Goal: Complete application form: Complete application form

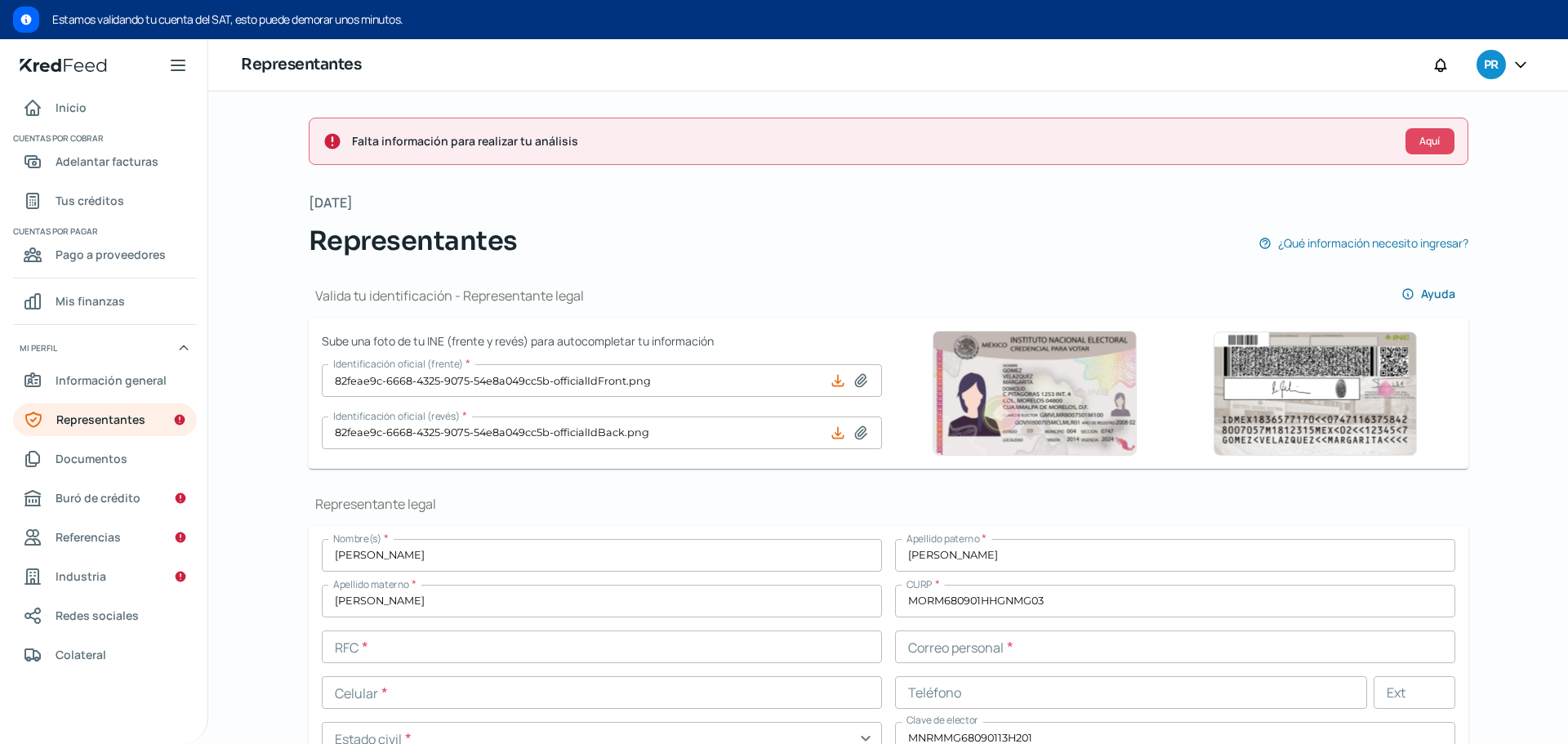
scroll to position [403, 0]
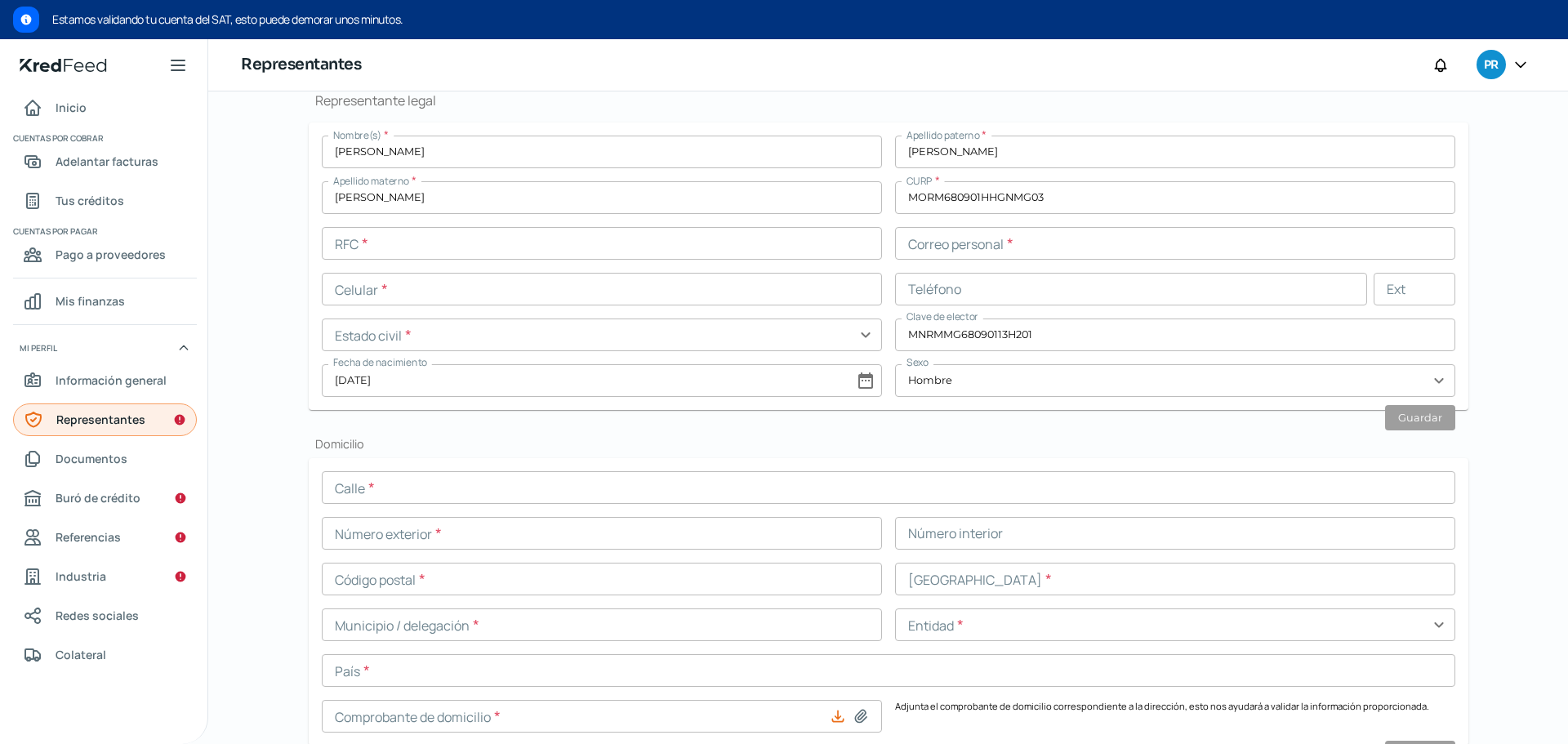
click at [146, 417] on link "Representantes" at bounding box center [105, 419] width 184 height 32
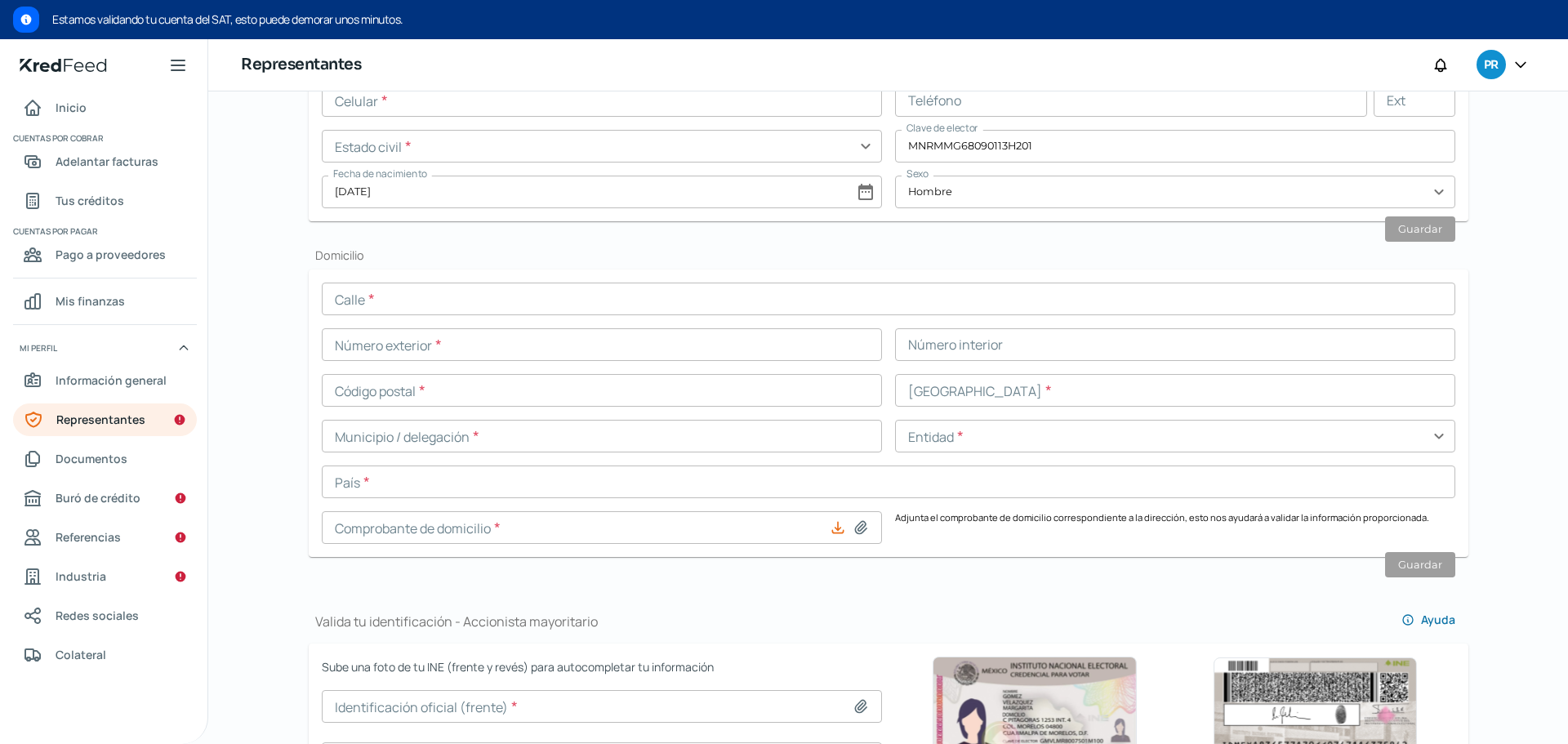
scroll to position [649, 0]
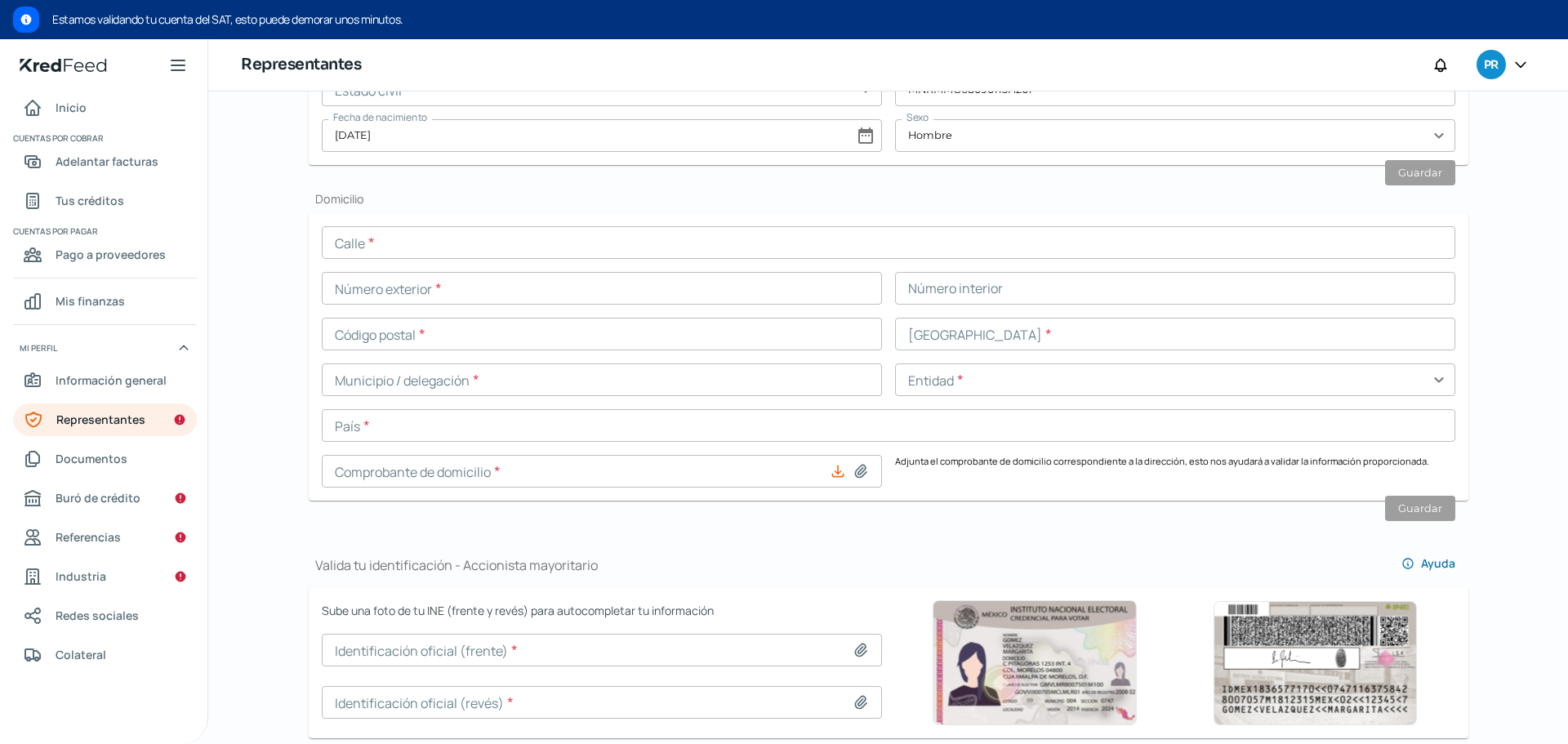
click at [834, 476] on icon at bounding box center [838, 472] width 17 height 17
click at [859, 474] on icon at bounding box center [861, 472] width 17 height 17
type input "C:\fakepath\TP_EdoctaResidencial4V2_B1-408961298T1-1 EXPOFEST (2).pdf"
type input "TP_EdoctaResidencial4V2_B1-408961298T1-1 EXPOFEST (2).pdf"
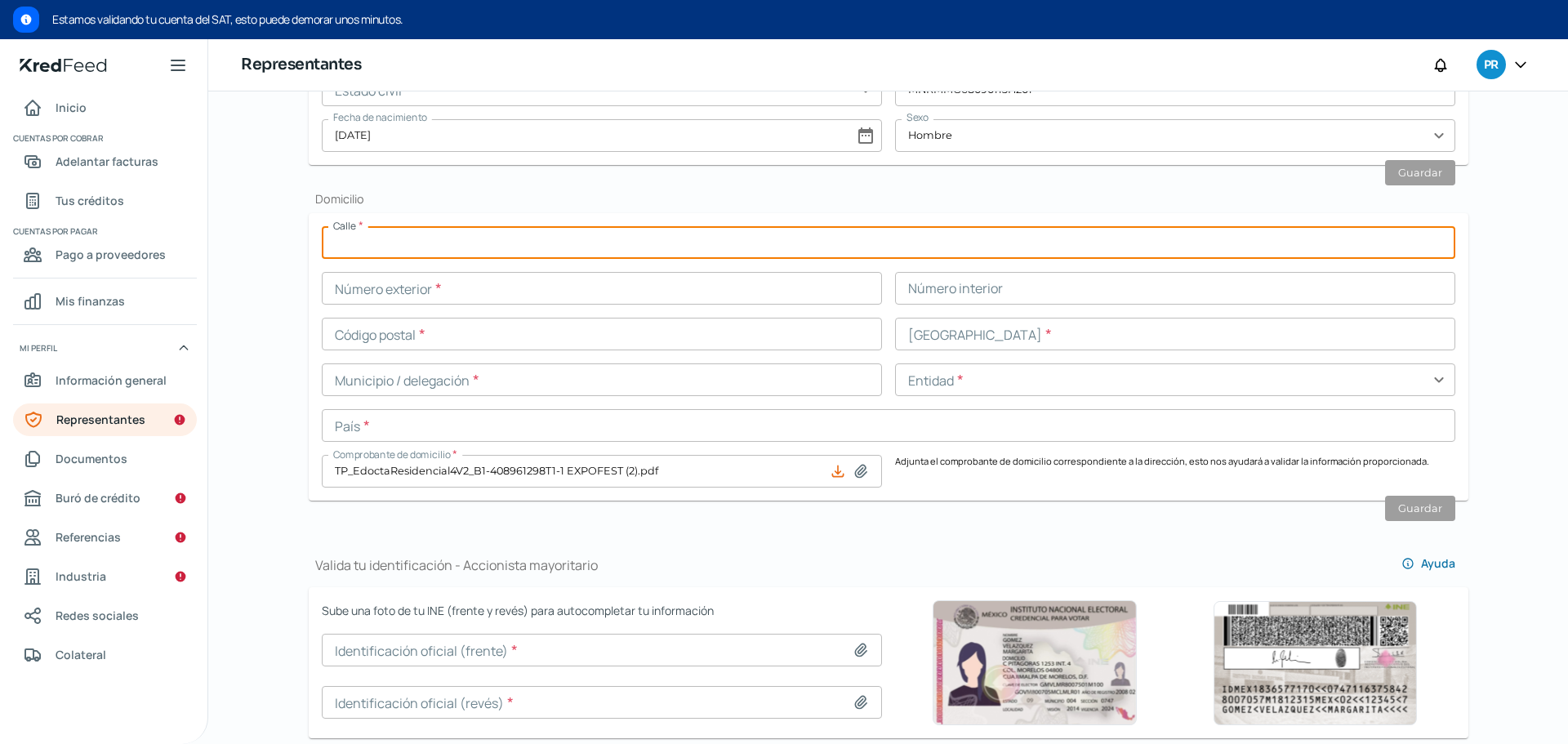
click at [538, 233] on input "text" at bounding box center [888, 242] width 1133 height 32
type input "FUENTE DE [PERSON_NAME]"
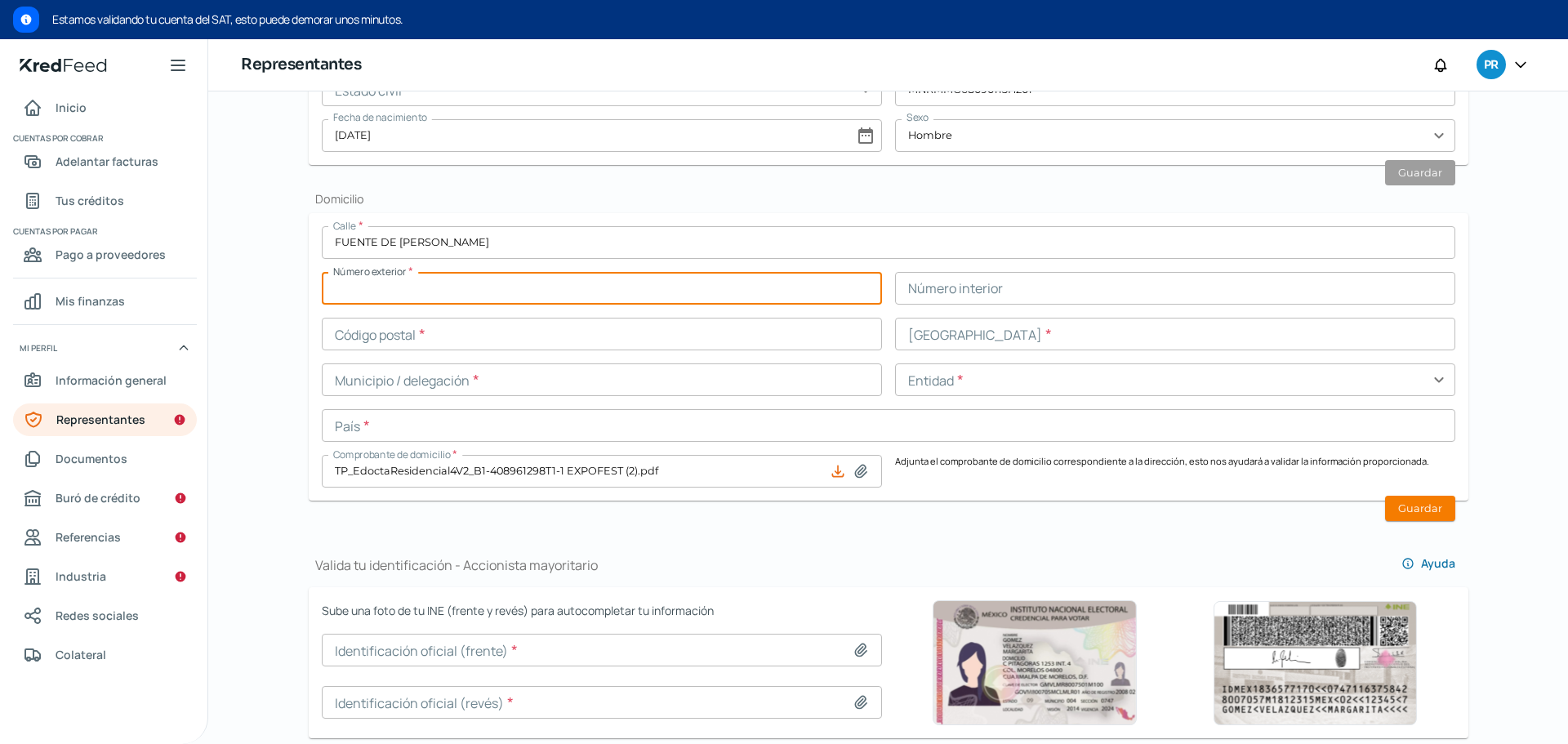
click at [529, 287] on input "text" at bounding box center [601, 288] width 560 height 32
type input "273"
click at [706, 338] on input "text" at bounding box center [601, 333] width 560 height 32
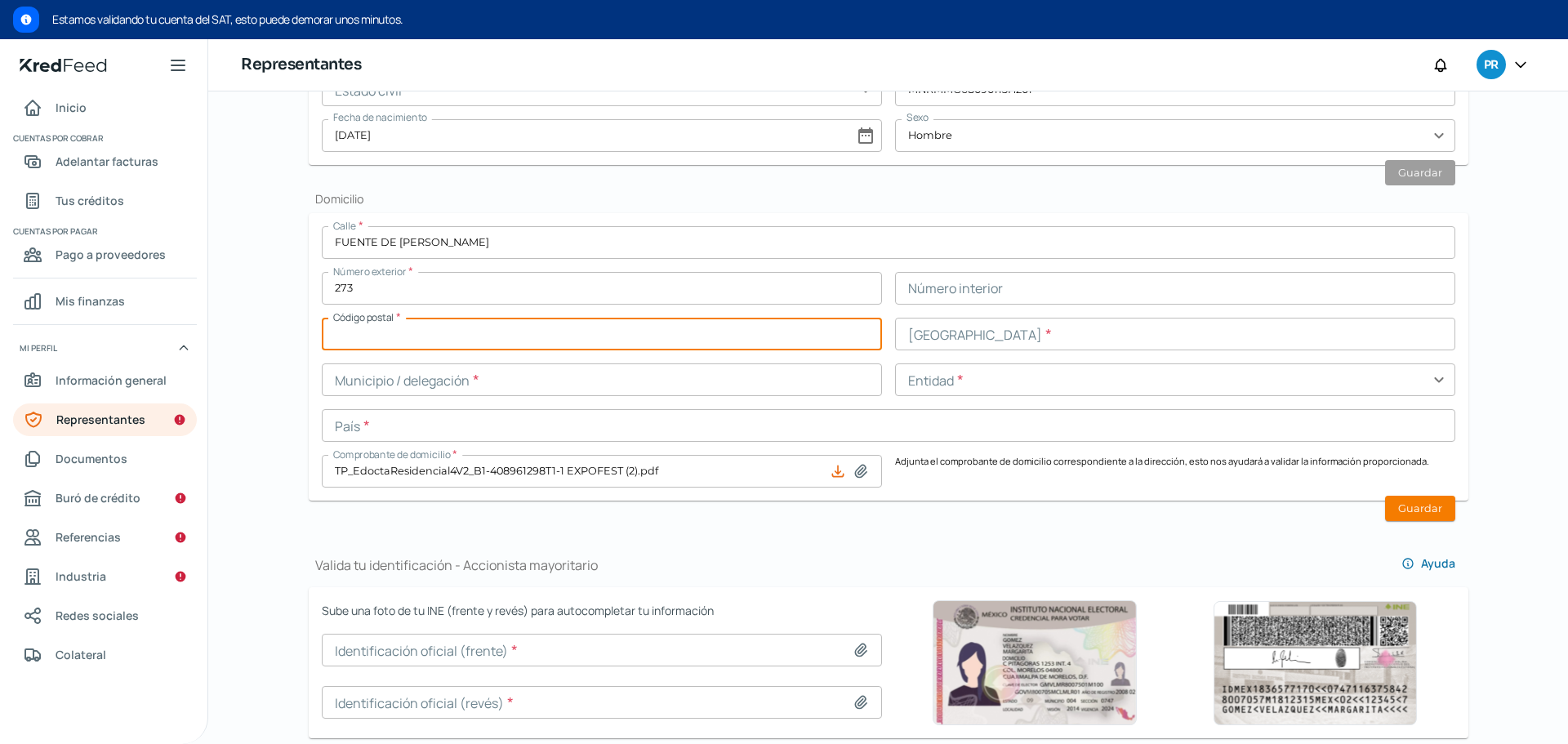
paste input "53950"
type input "53950"
click at [292, 400] on div "Falta información para realizar tu análisis Aquí [DATE] Representantes ¿Qué inf…" at bounding box center [888, 496] width 1225 height 2107
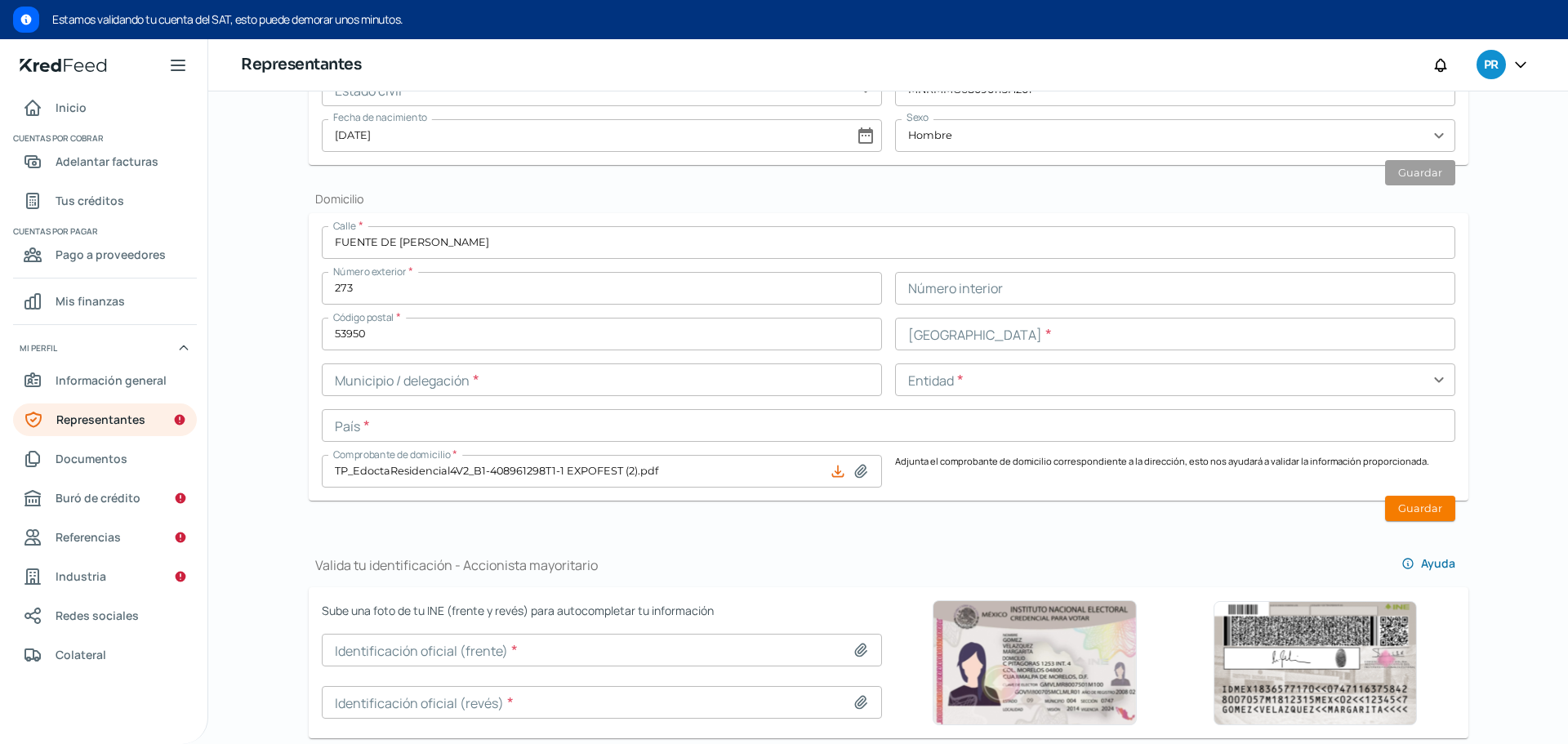
click at [500, 379] on input "text" at bounding box center [601, 379] width 560 height 32
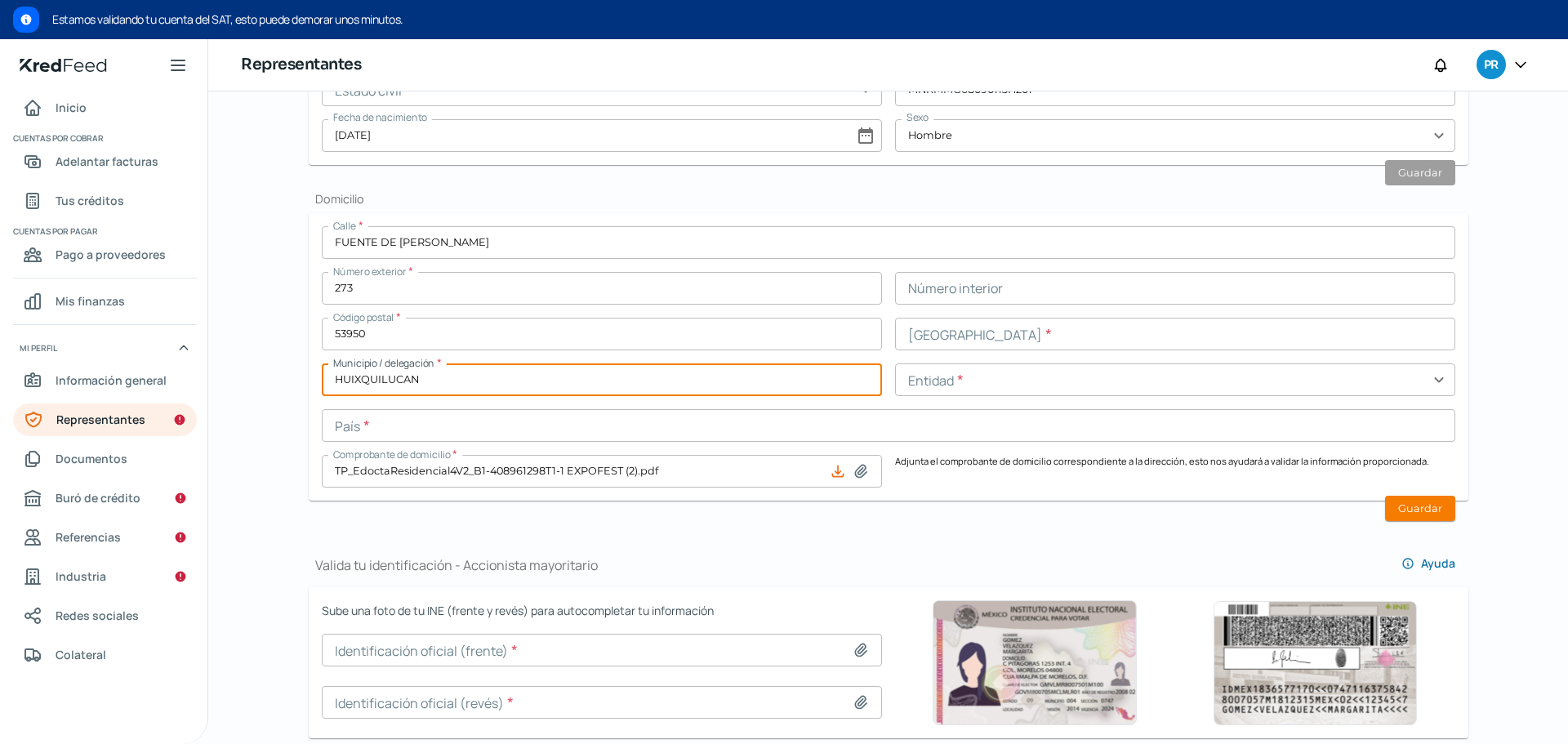
type input "HUIXQUILUCAN"
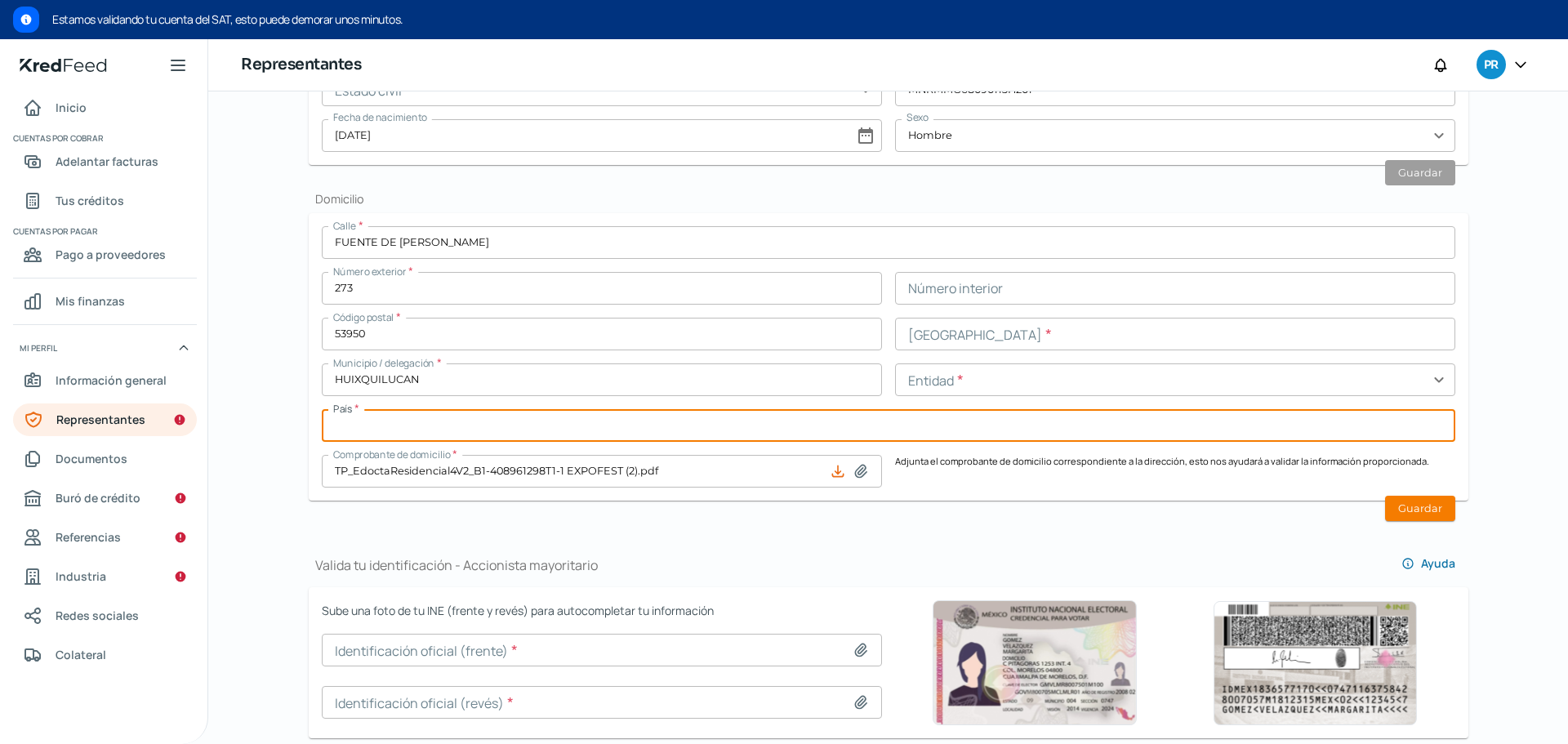
click at [830, 427] on input "text" at bounding box center [888, 425] width 1133 height 32
type input "[GEOGRAPHIC_DATA]"
click at [979, 333] on input "text" at bounding box center [1175, 333] width 560 height 32
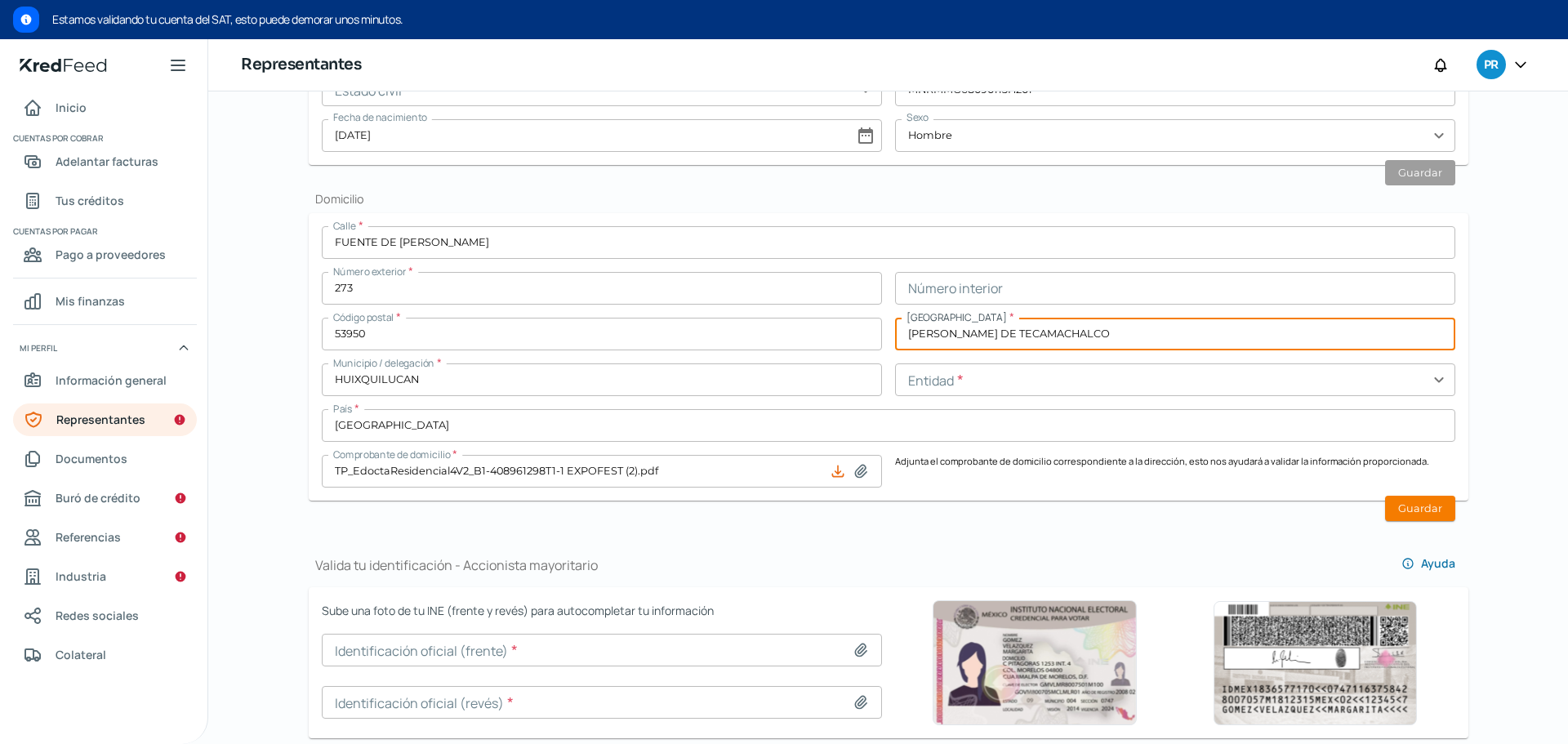
type input "[PERSON_NAME] DE TECAMACHALCO"
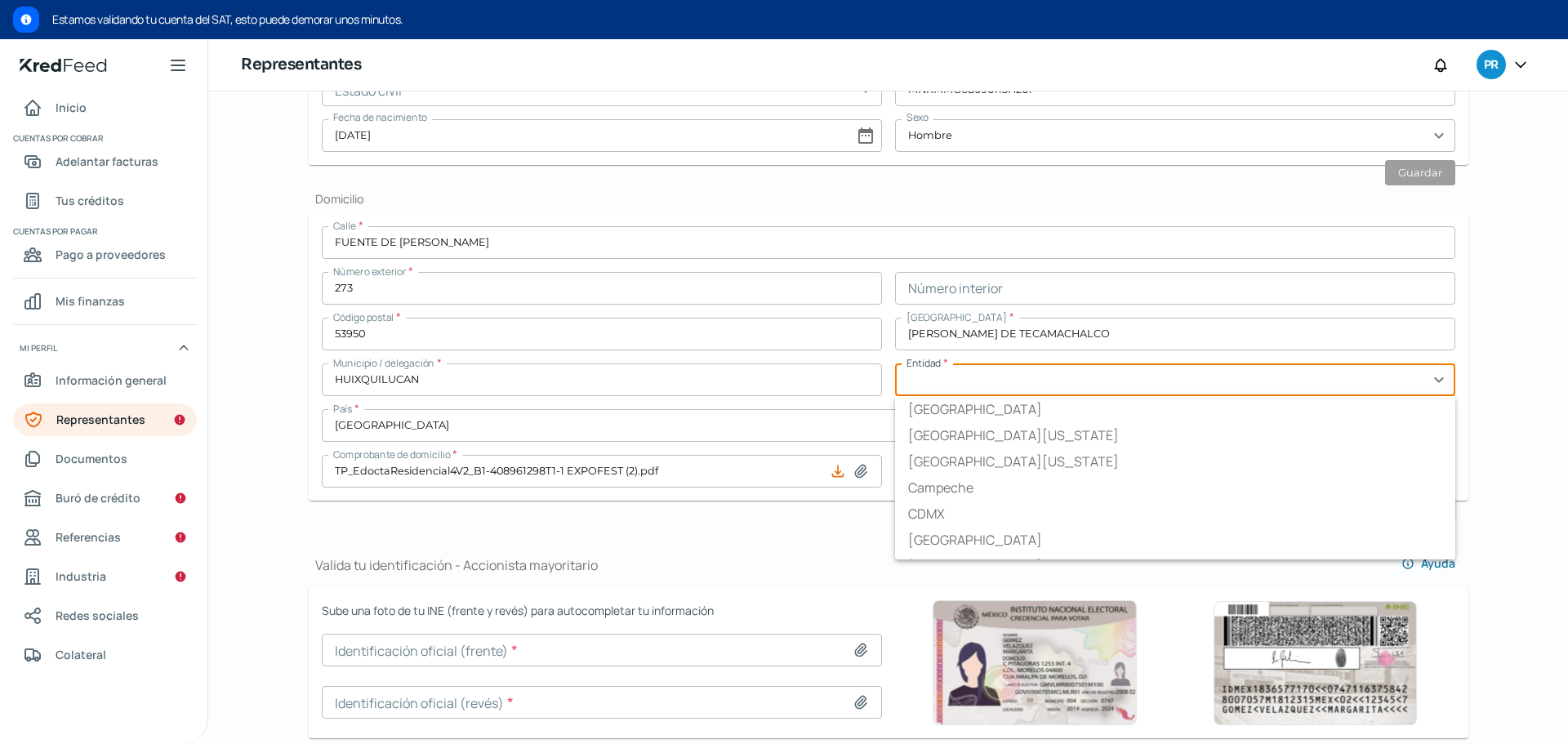
click at [1138, 391] on input "text" at bounding box center [1175, 379] width 560 height 32
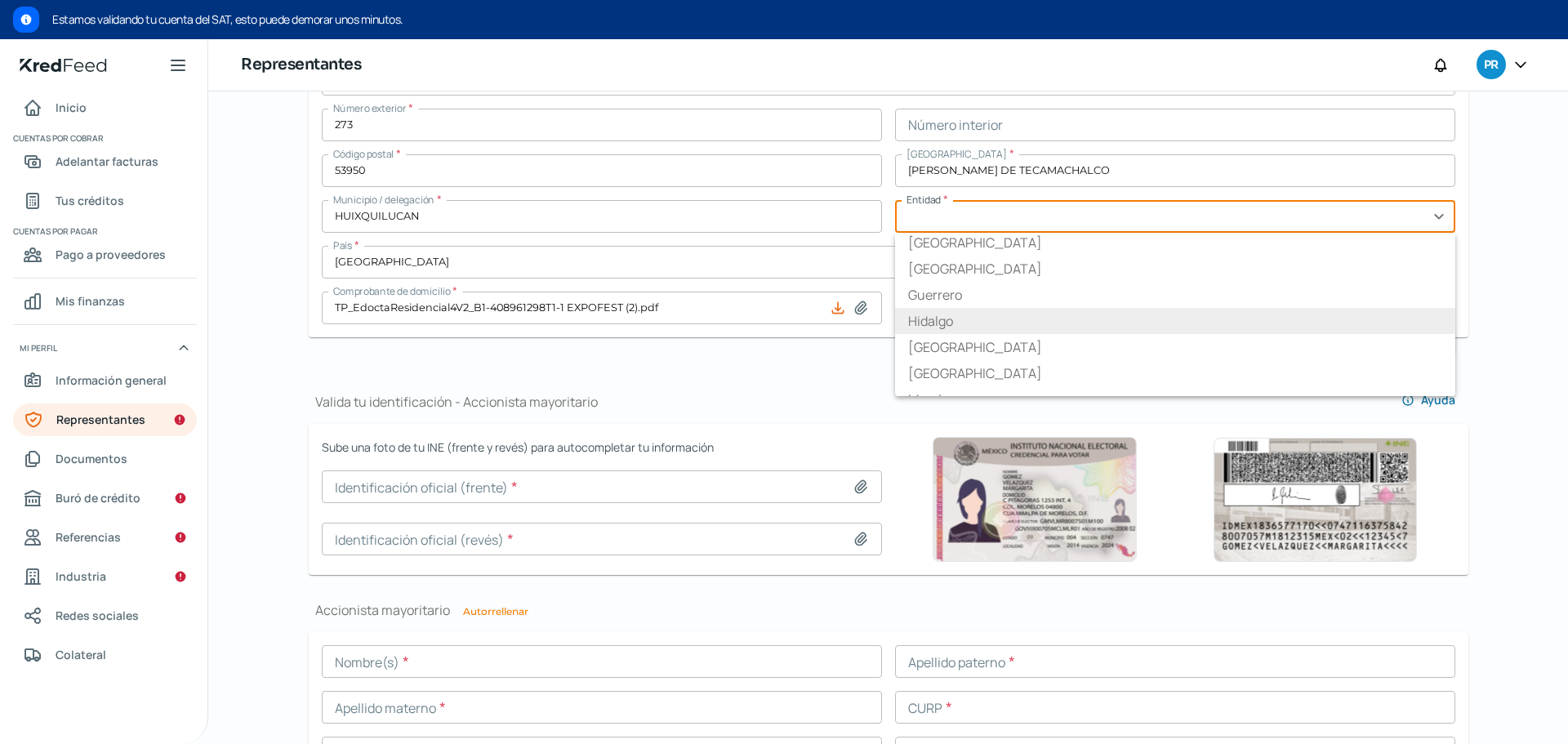
scroll to position [262, 0]
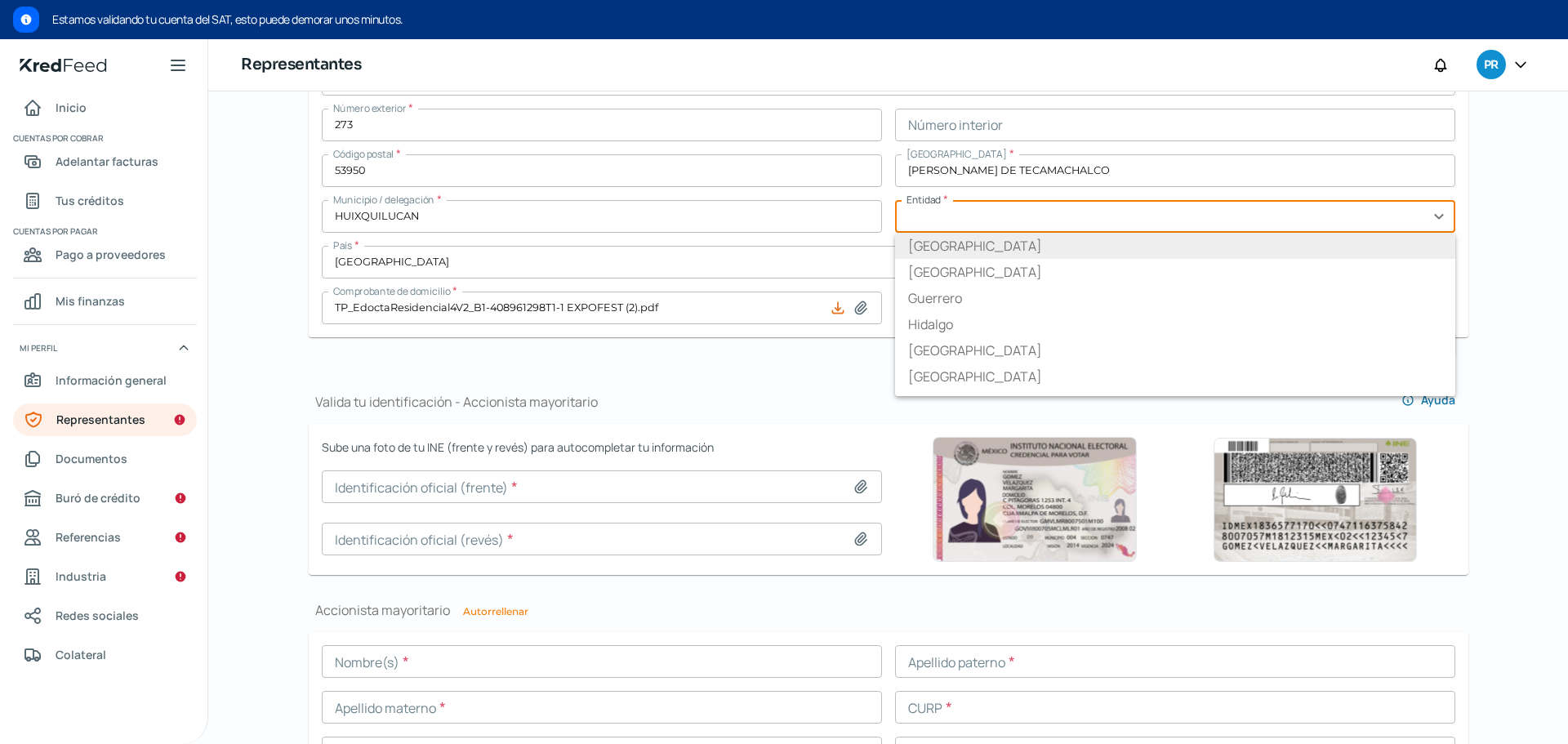
click at [1023, 237] on li "[GEOGRAPHIC_DATA]" at bounding box center [1175, 245] width 560 height 26
type input "[GEOGRAPHIC_DATA]"
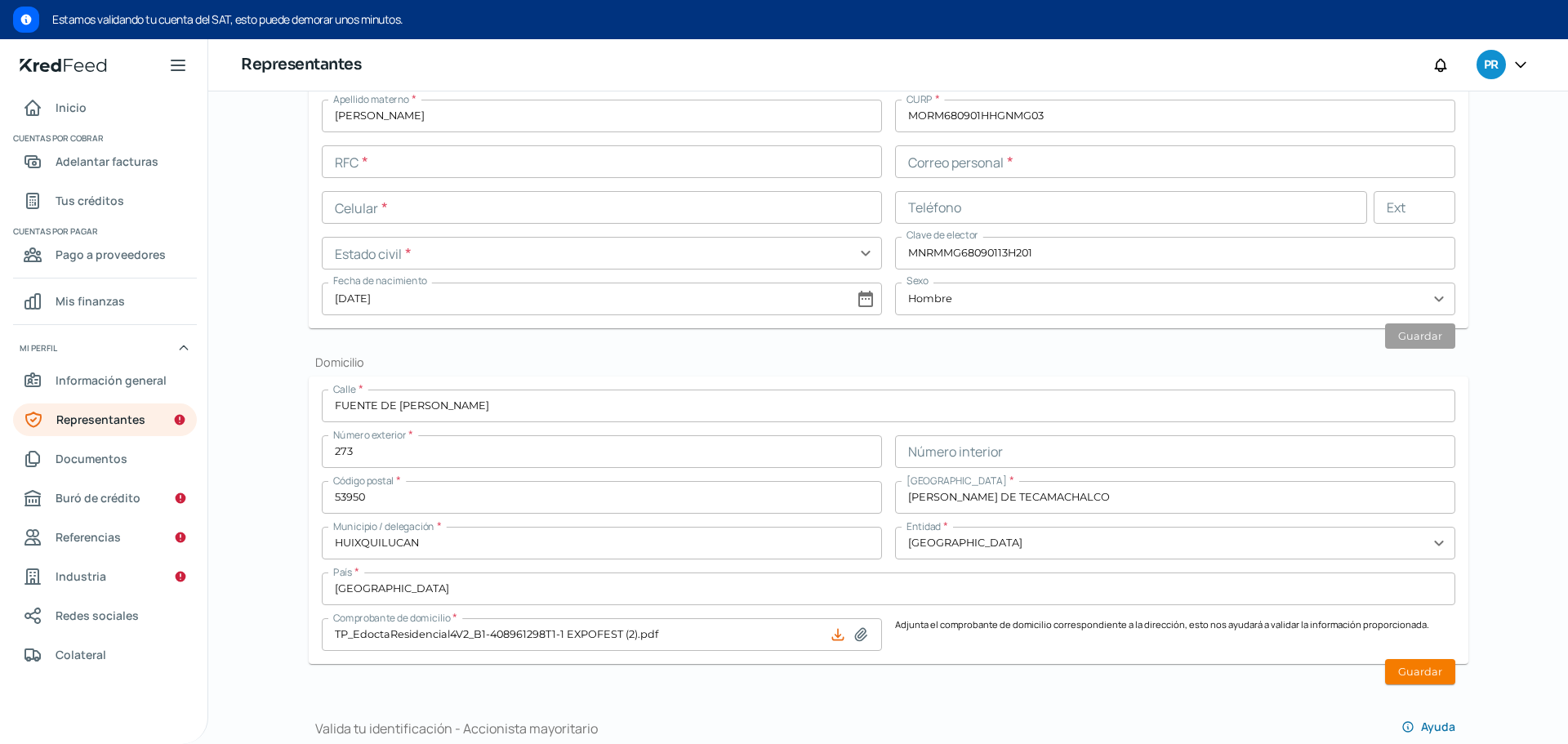
scroll to position [567, 0]
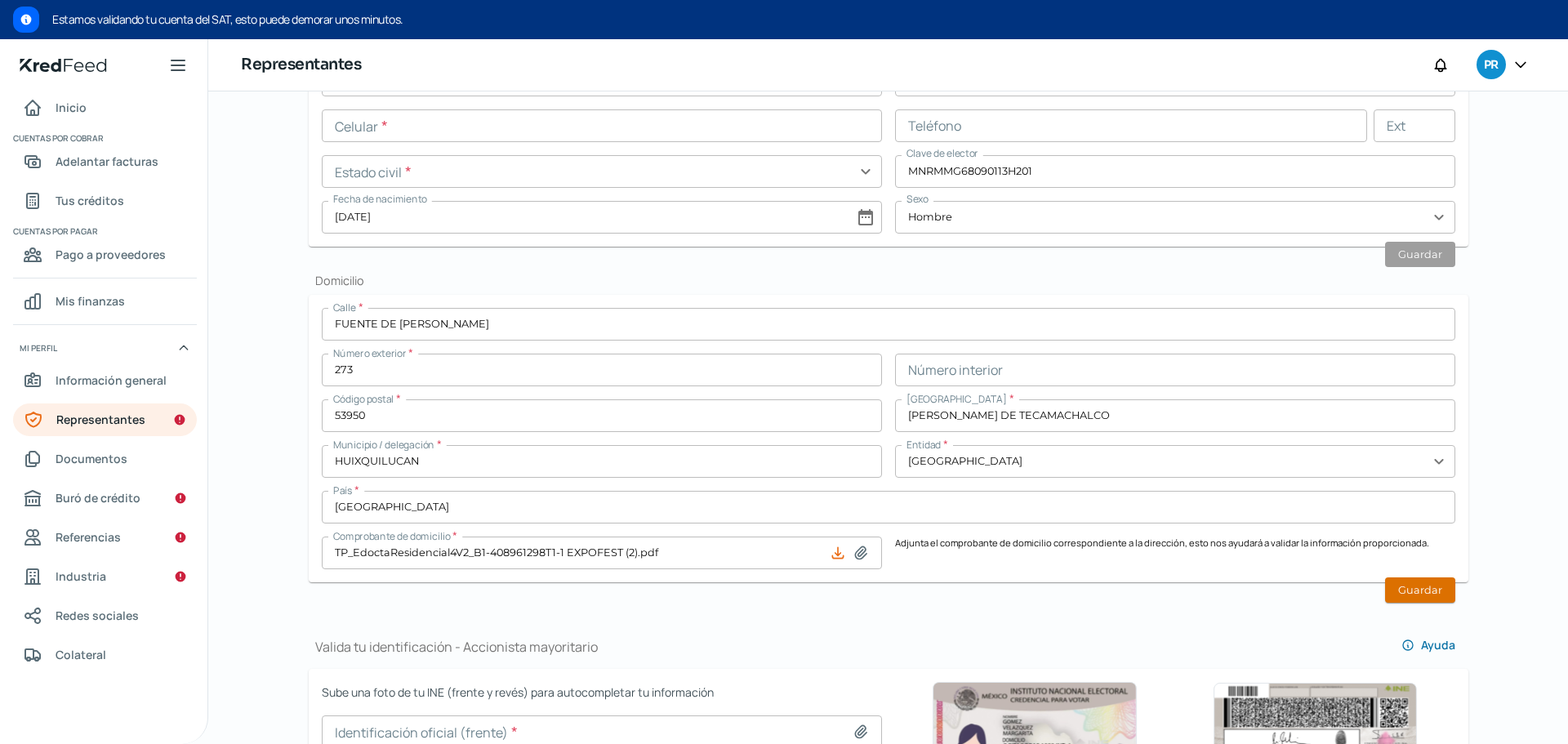
click at [1419, 587] on button "Guardar" at bounding box center [1420, 590] width 70 height 25
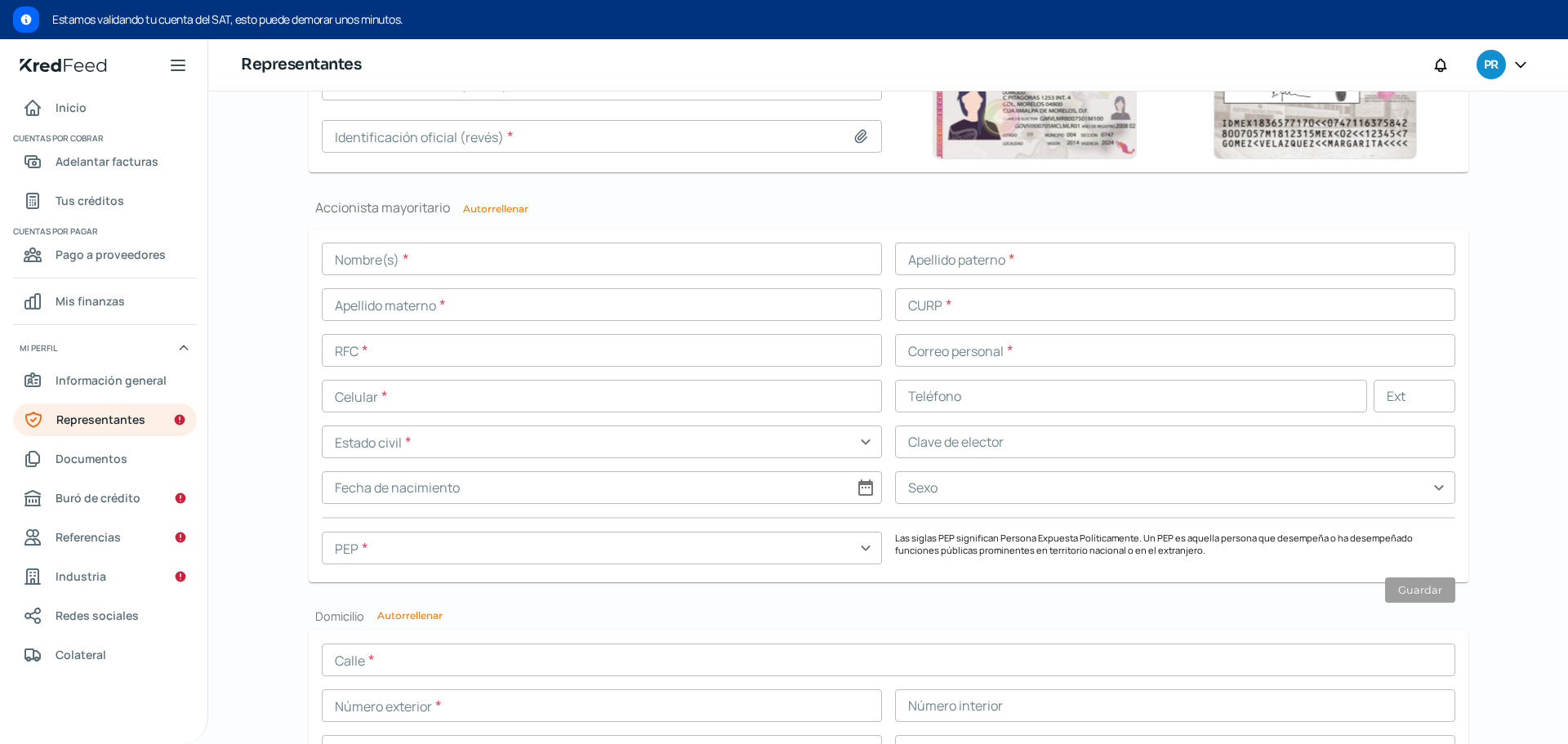
scroll to position [1209, 0]
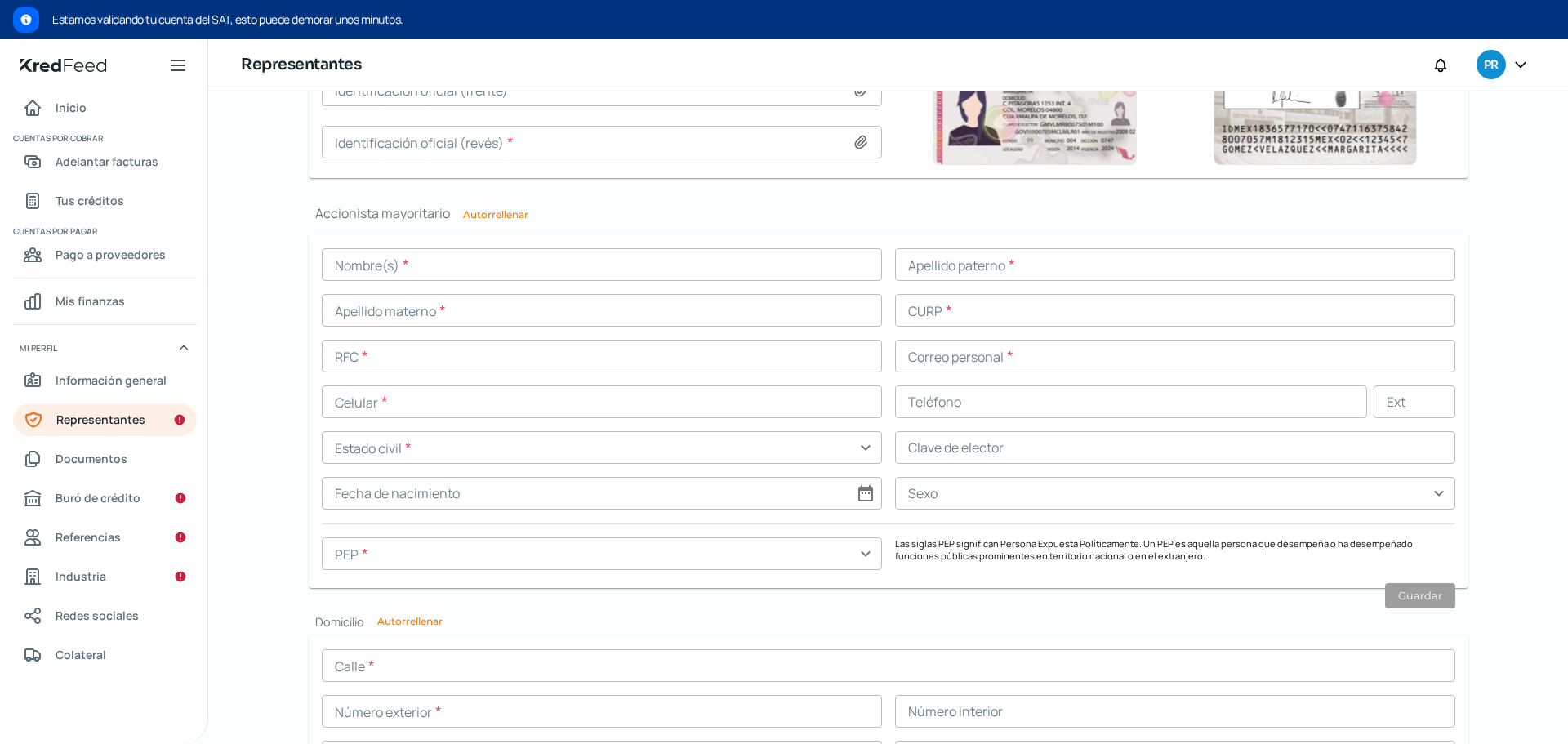
click at [445, 567] on input "text" at bounding box center [601, 553] width 560 height 32
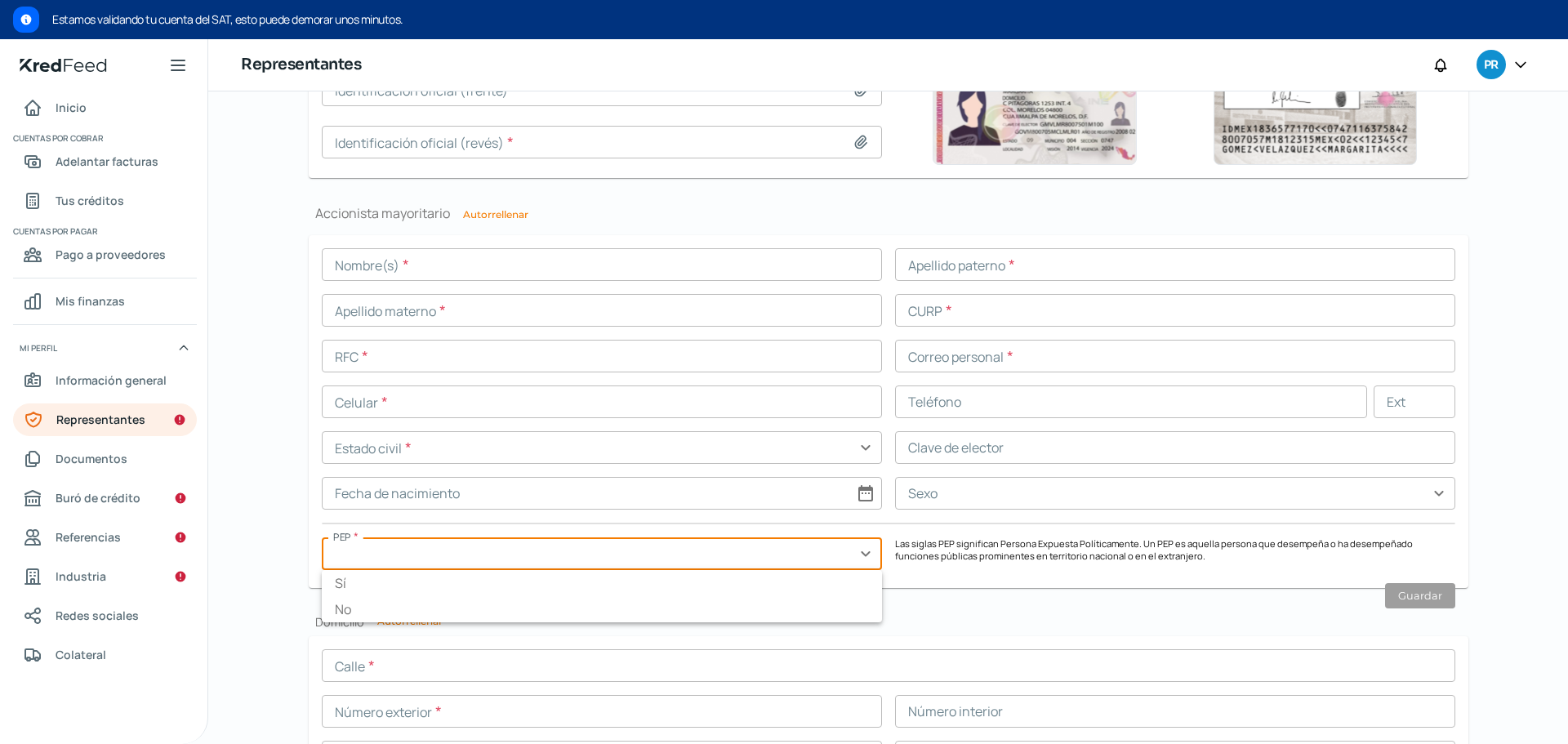
click at [486, 210] on button "Autorrellenar" at bounding box center [495, 215] width 65 height 10
type input "[PERSON_NAME]"
type input "MORM680901HHGNMG03"
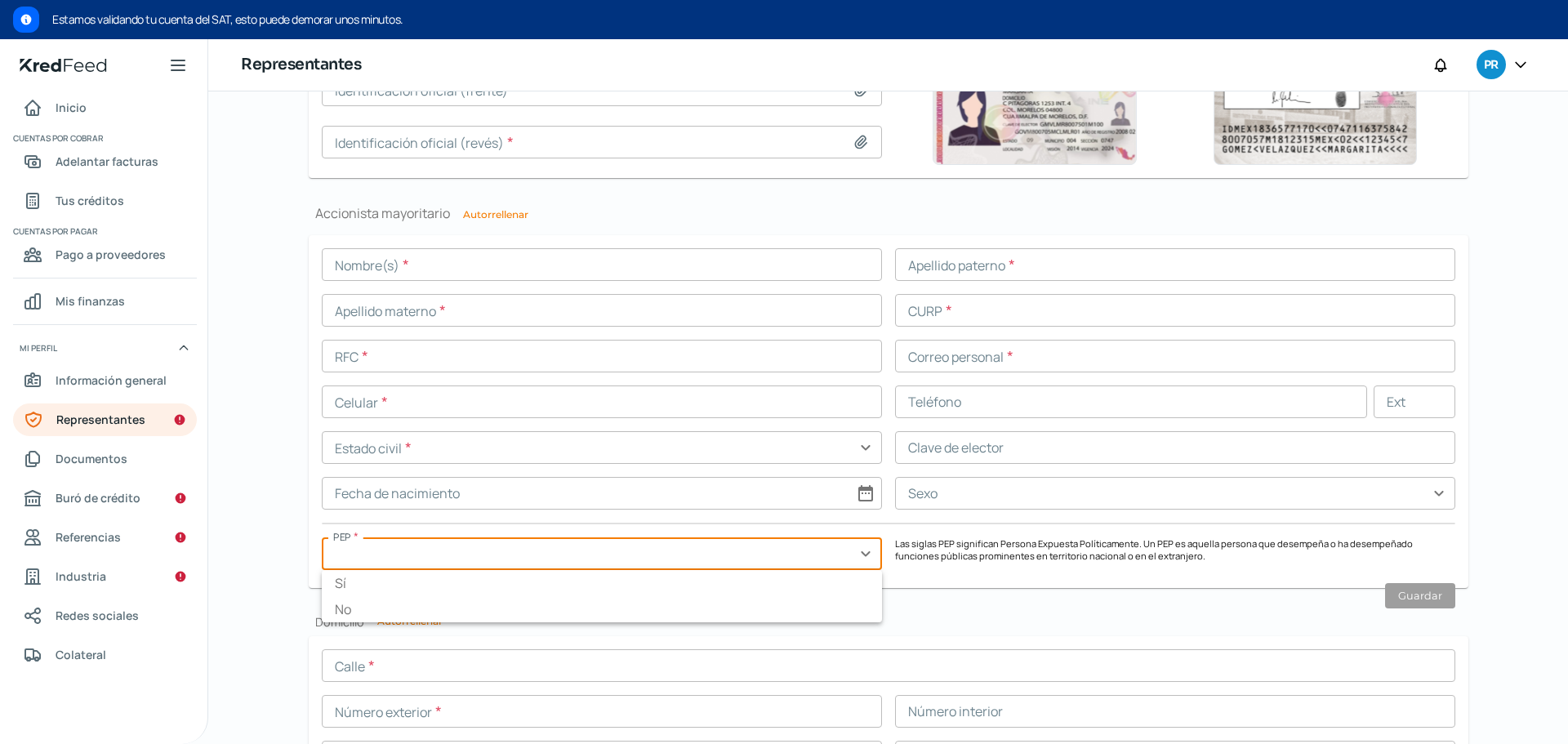
type input "MNRMMG68090113H201"
type input "[DATE]"
type input "Hombre"
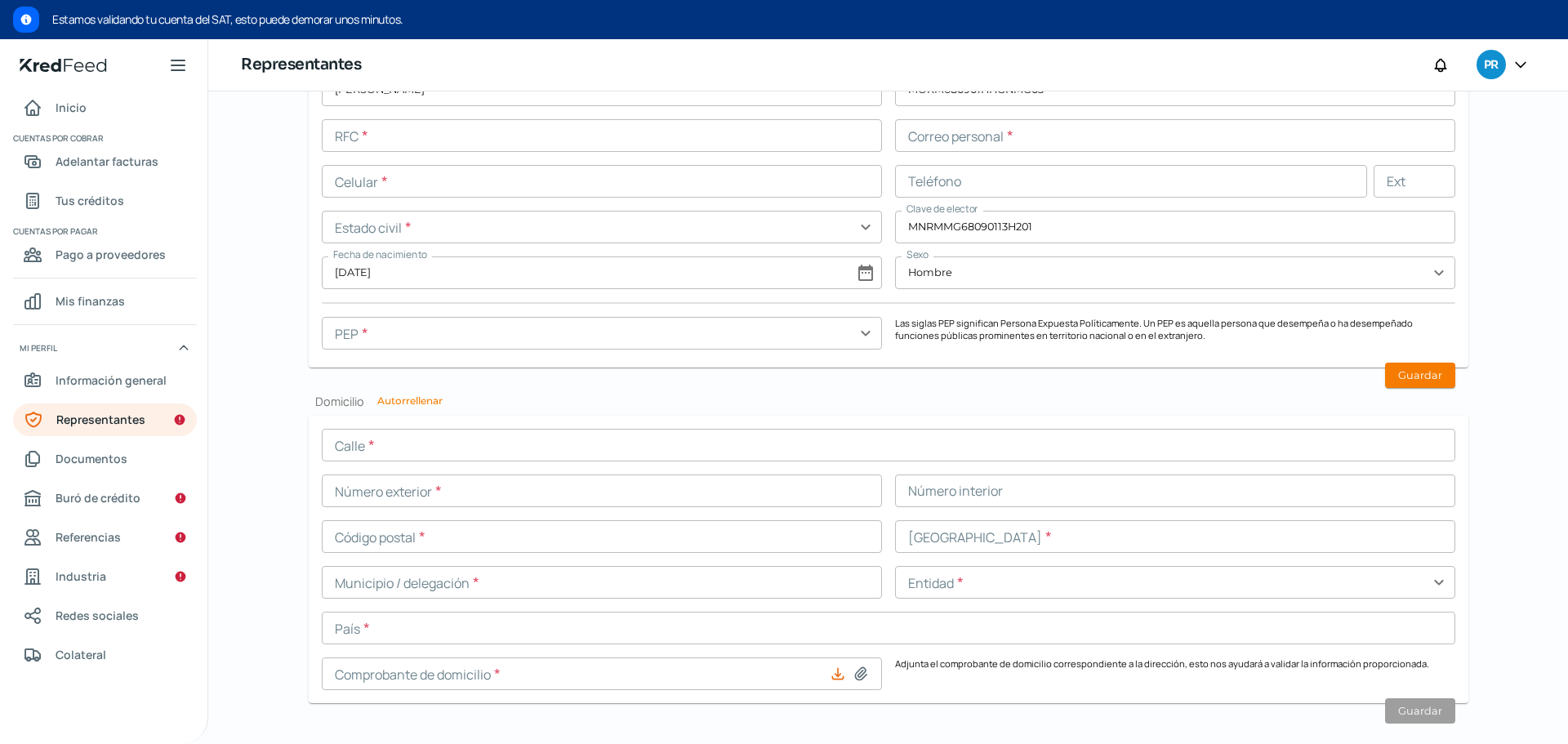
scroll to position [1454, 0]
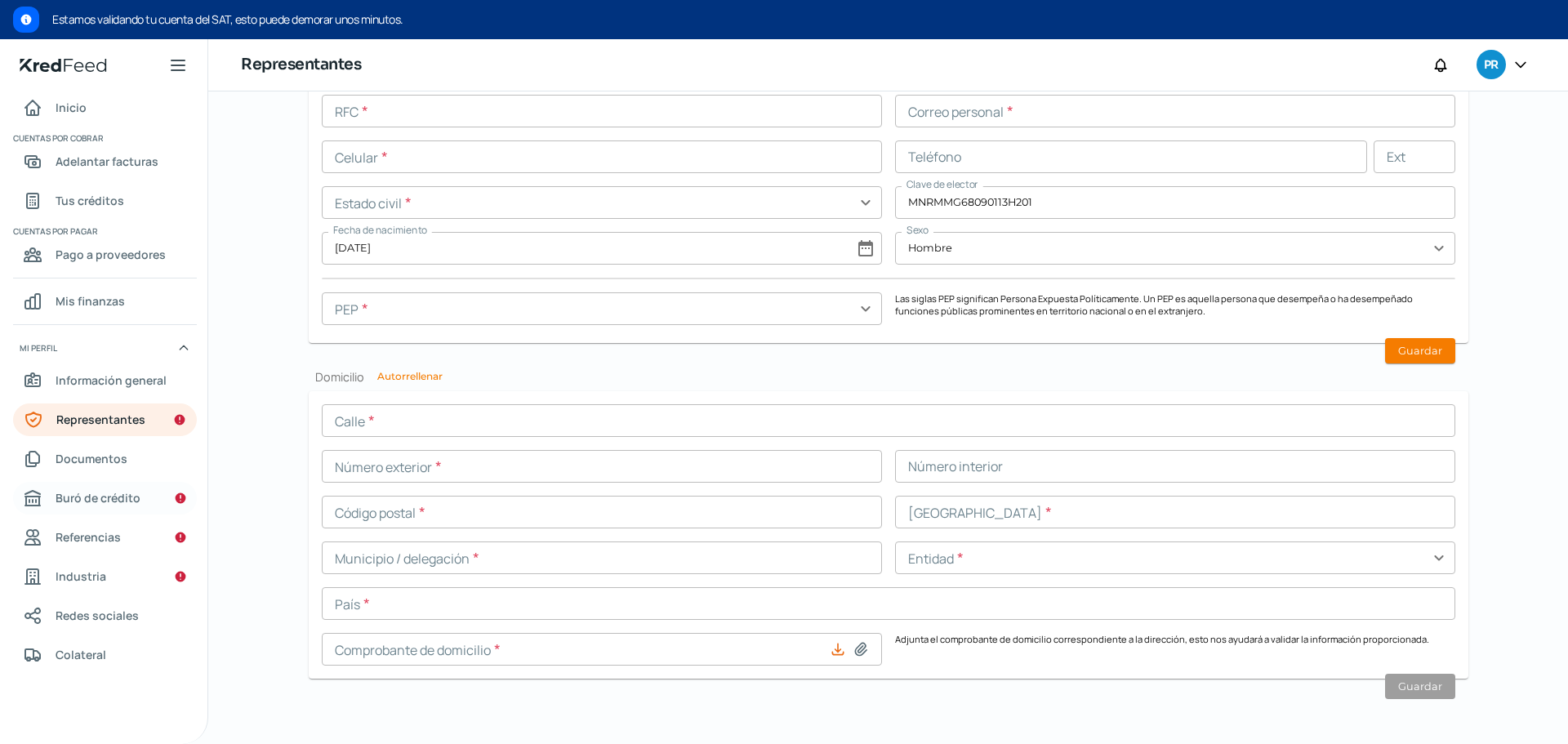
click at [89, 492] on span "Buró de crédito" at bounding box center [98, 497] width 85 height 21
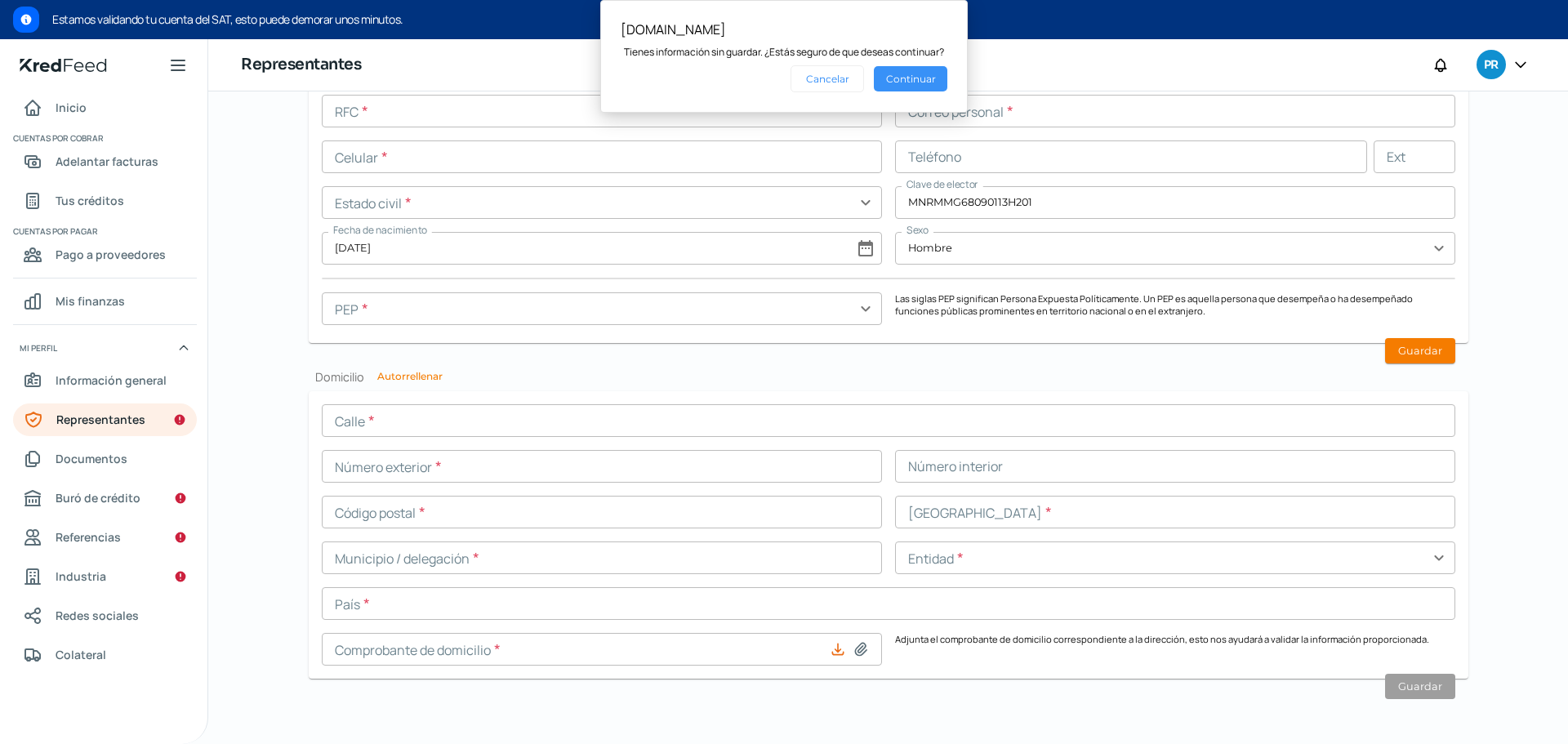
click at [930, 82] on button "Continuar" at bounding box center [910, 78] width 73 height 25
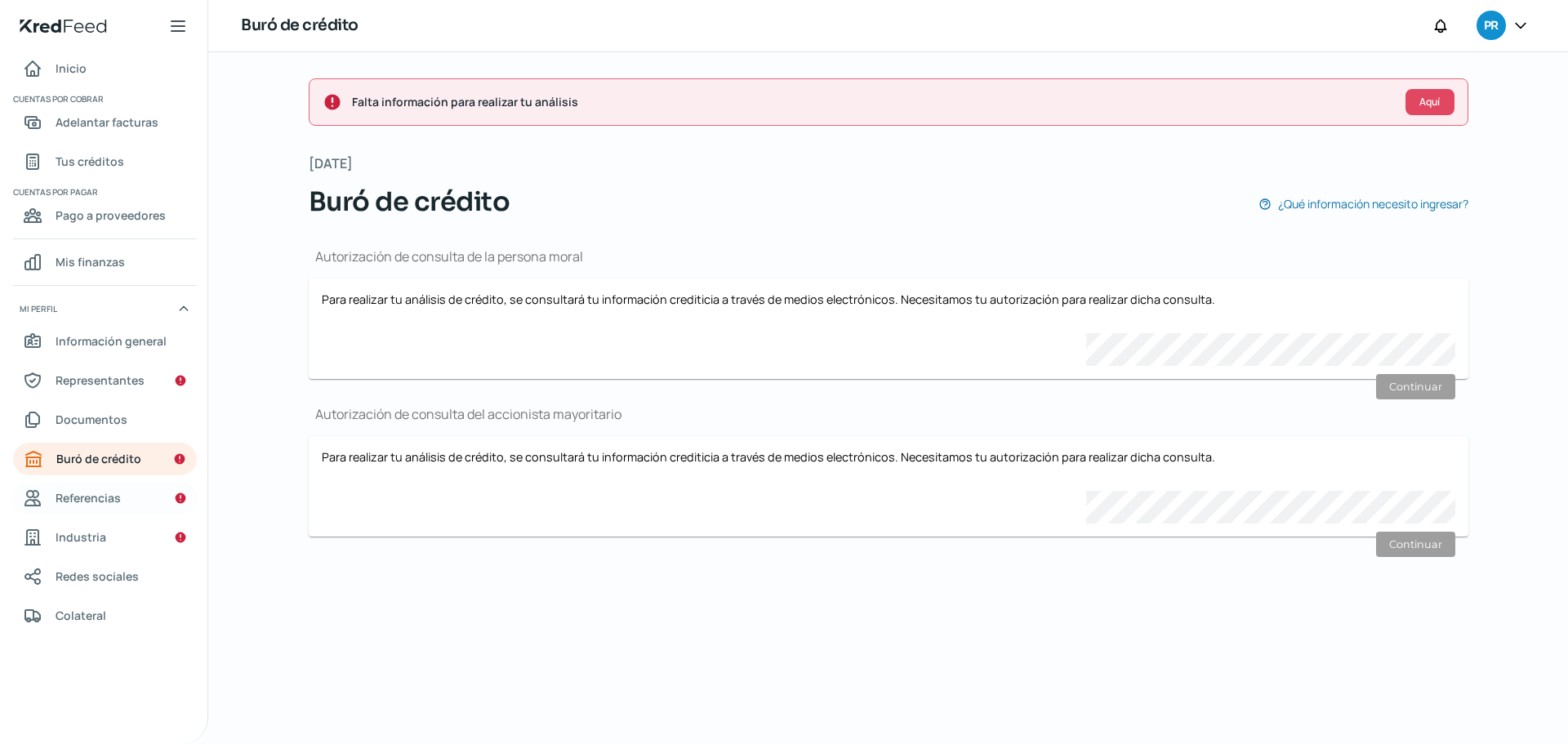
click at [111, 504] on span "Referencias" at bounding box center [88, 497] width 65 height 21
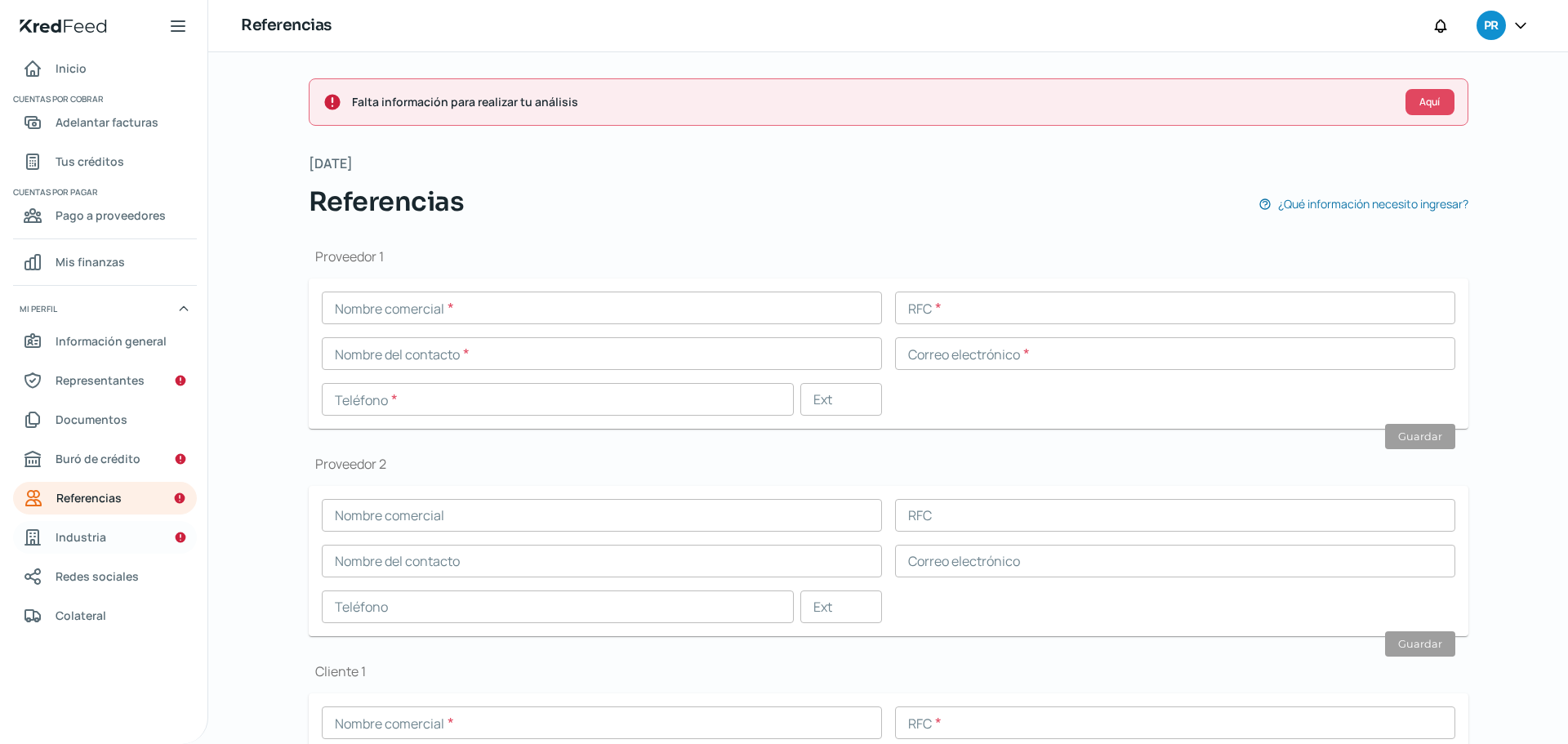
click at [119, 552] on link "Industria" at bounding box center [105, 537] width 184 height 32
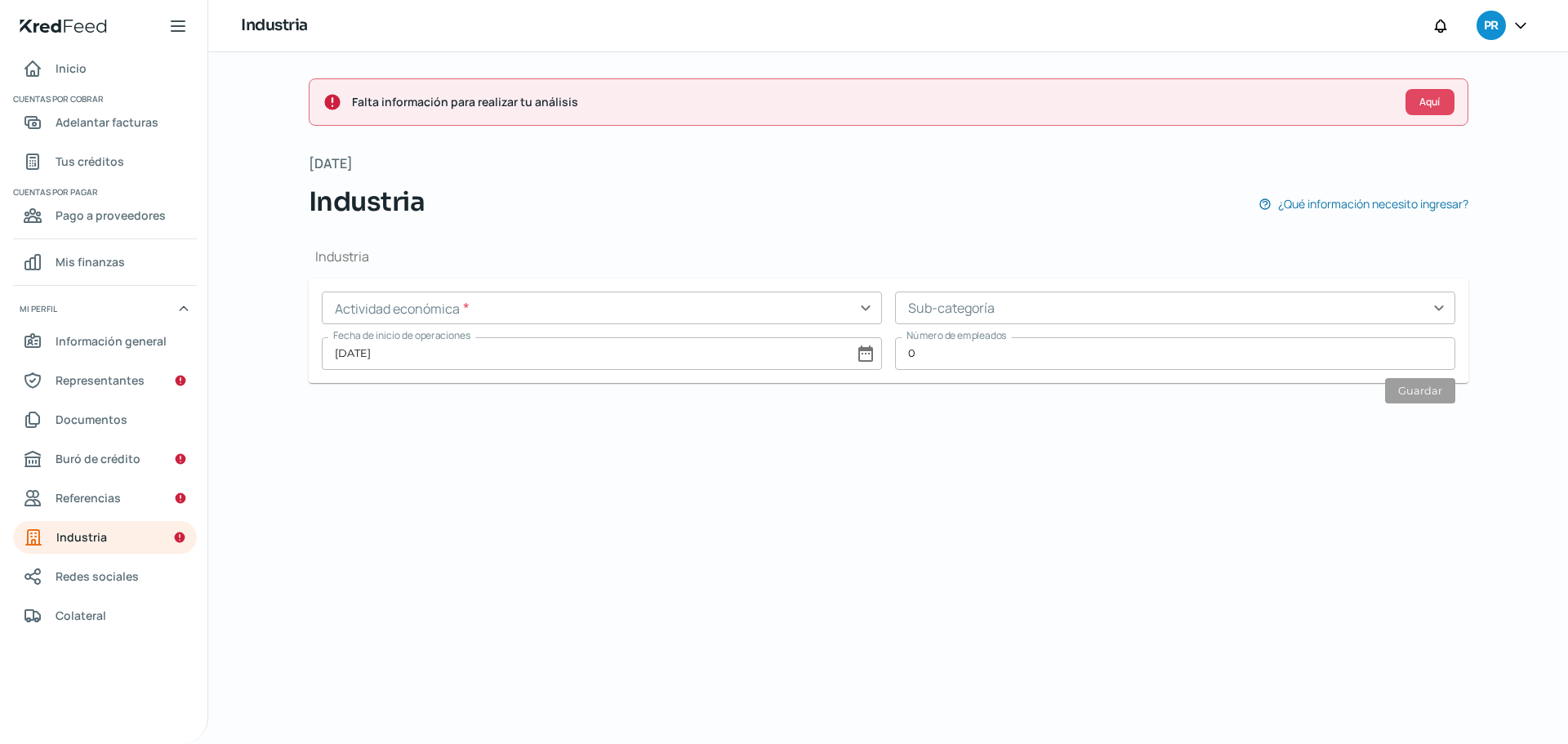
click at [517, 312] on input "text" at bounding box center [601, 307] width 560 height 32
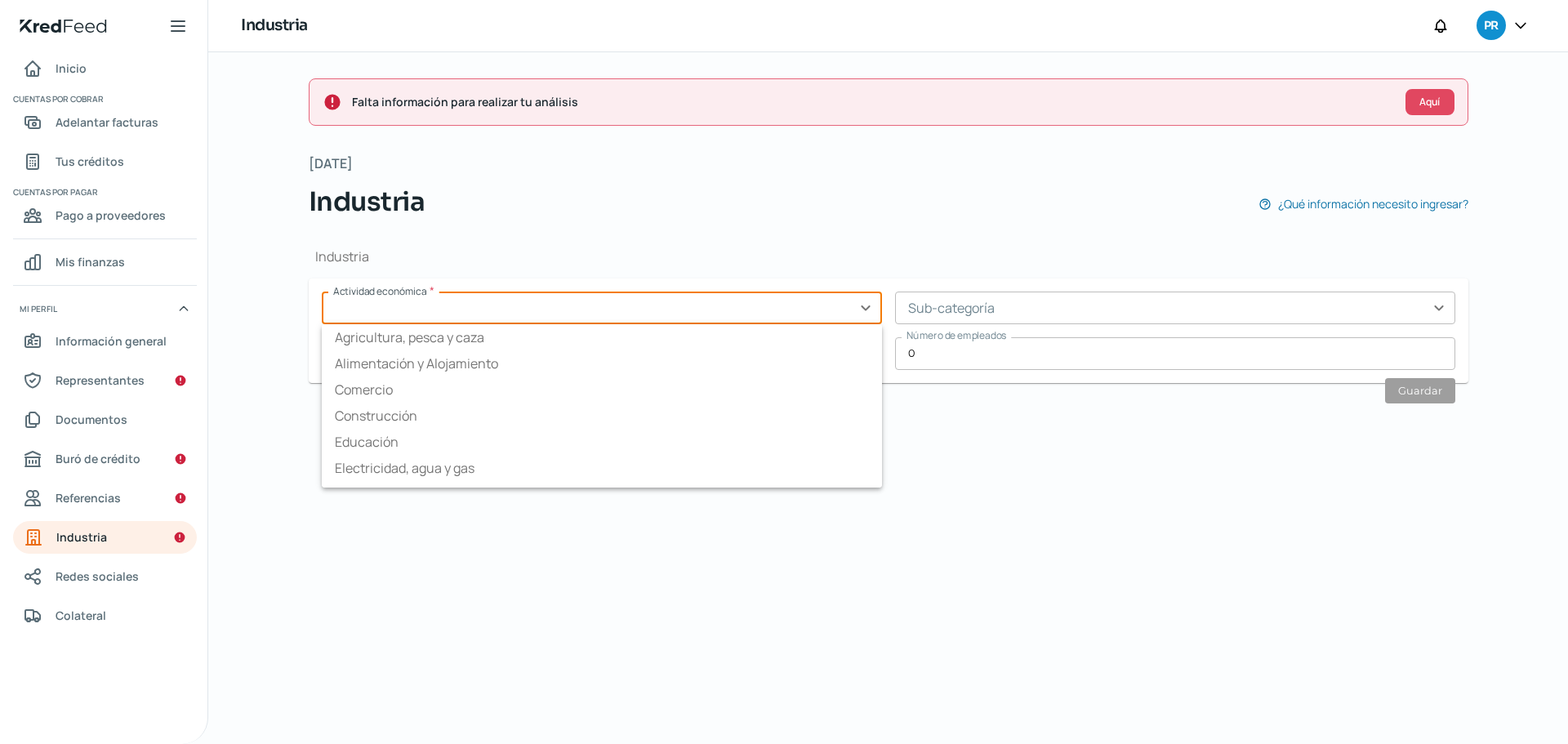
click at [746, 218] on div "Industria ¿Qué información necesito ingresar?" at bounding box center [889, 202] width 1159 height 39
click at [815, 322] on input "text" at bounding box center [601, 307] width 560 height 32
click at [1267, 534] on div "Falta información para realizar tu análisis Aquí [DATE] Industria ¿Qué informac…" at bounding box center [888, 398] width 1225 height 692
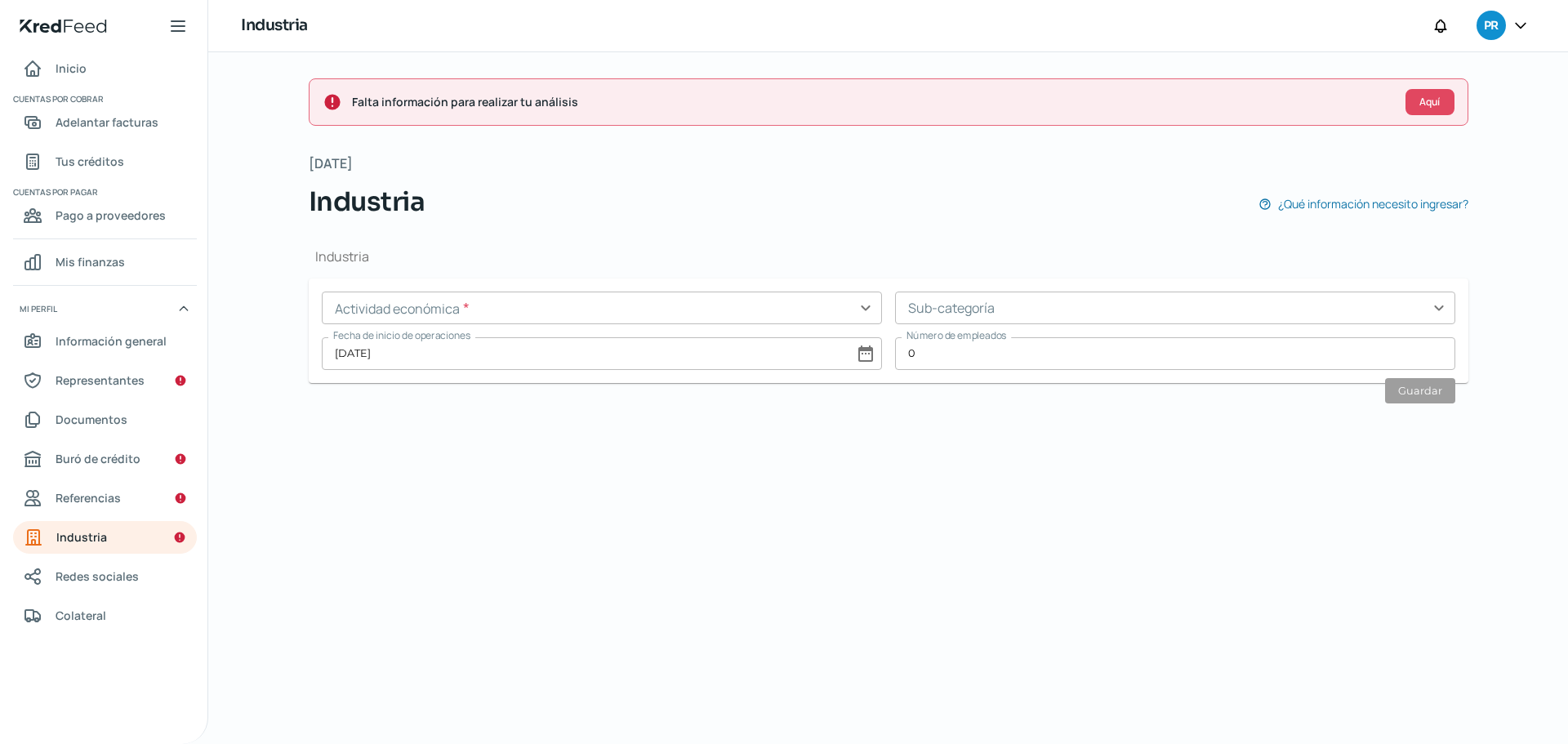
click at [755, 330] on div "Actividad económica * expand_more Sub-categoría expand_more Fecha de inicio de …" at bounding box center [888, 331] width 1133 height 78
click at [635, 303] on input "text" at bounding box center [601, 307] width 560 height 32
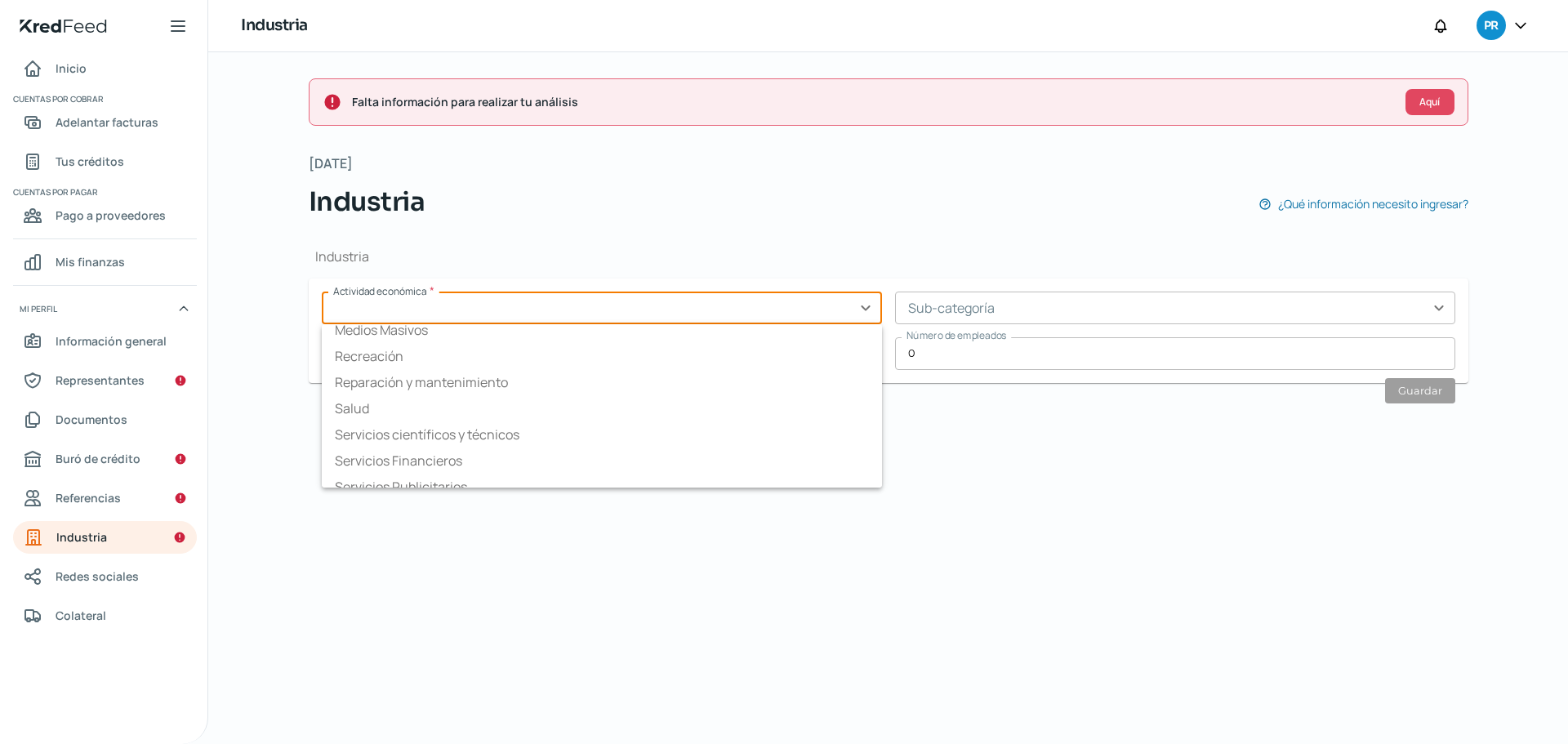
scroll to position [255, 0]
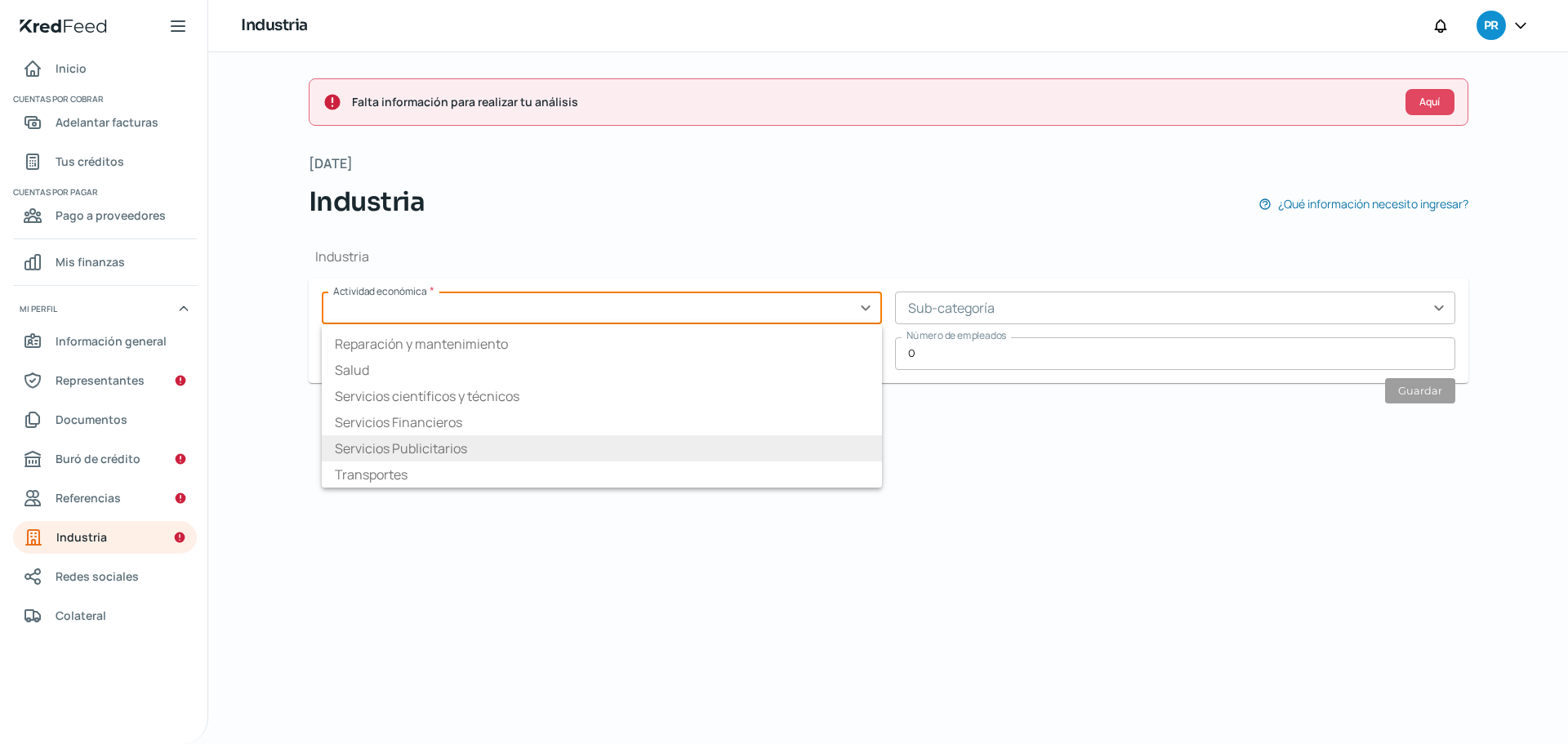
click at [595, 452] on li "Servicios Publicitarios" at bounding box center [601, 448] width 560 height 26
type input "Servicios Publicitarios"
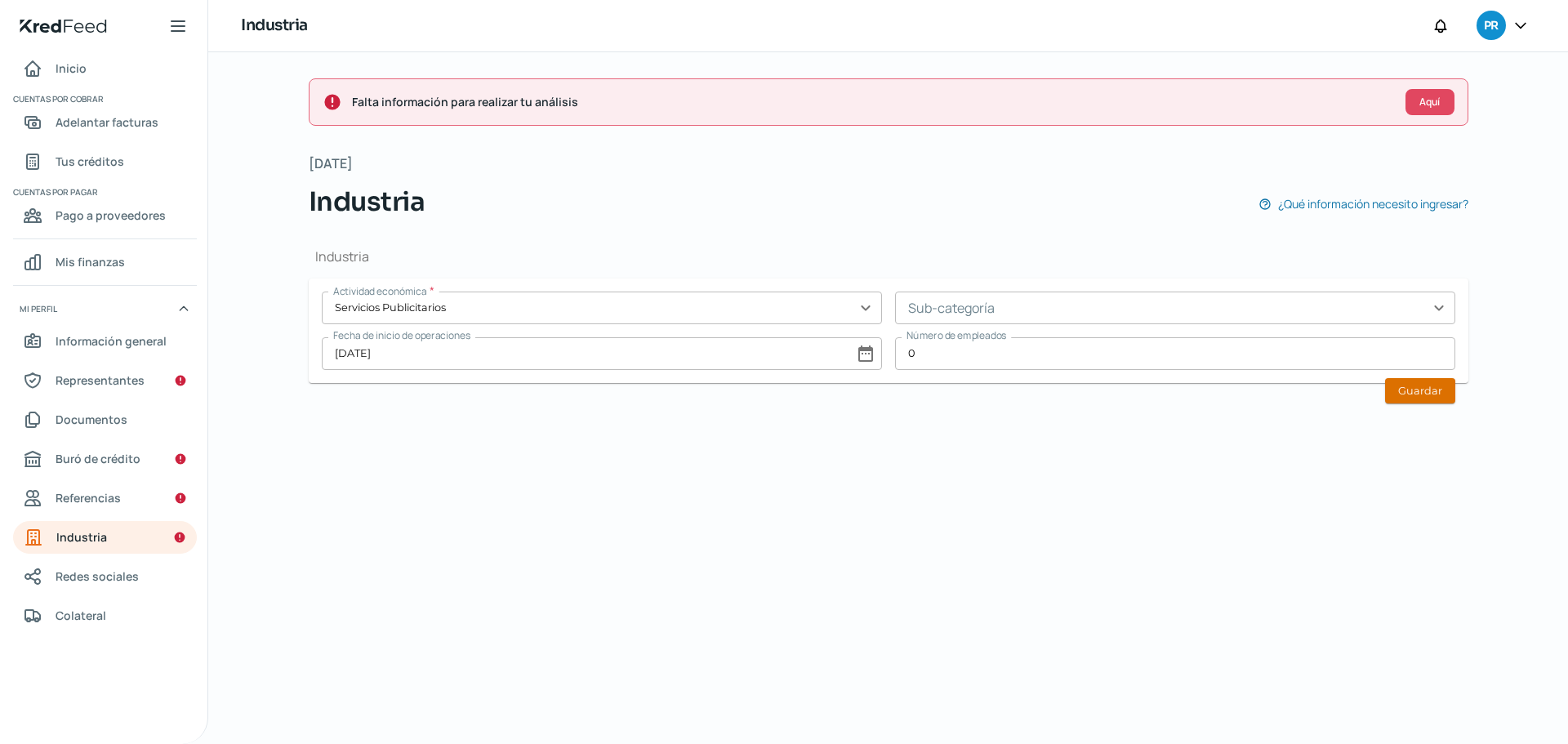
click at [1438, 393] on button "Guardar" at bounding box center [1420, 391] width 70 height 25
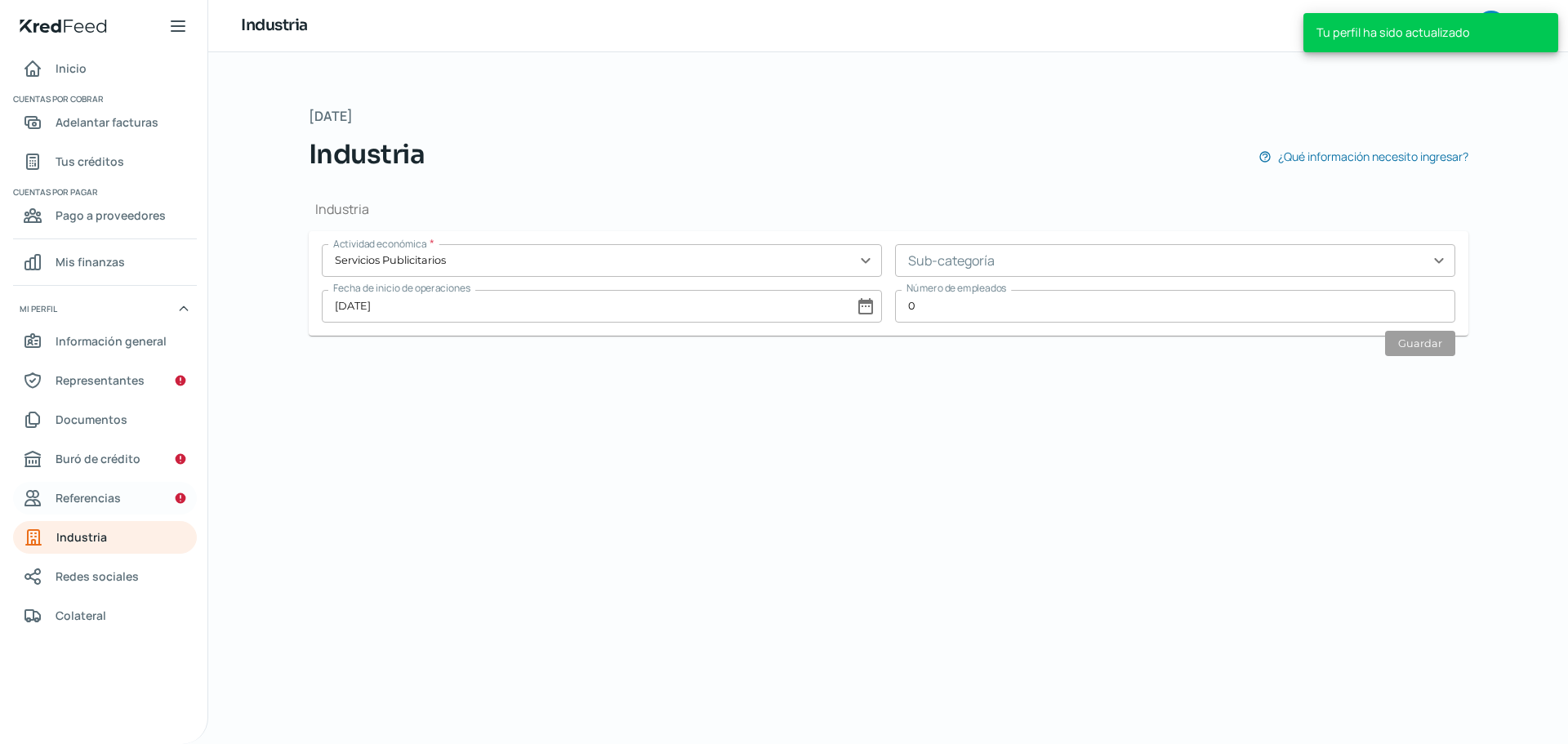
click at [93, 498] on span "Referencias" at bounding box center [88, 497] width 65 height 21
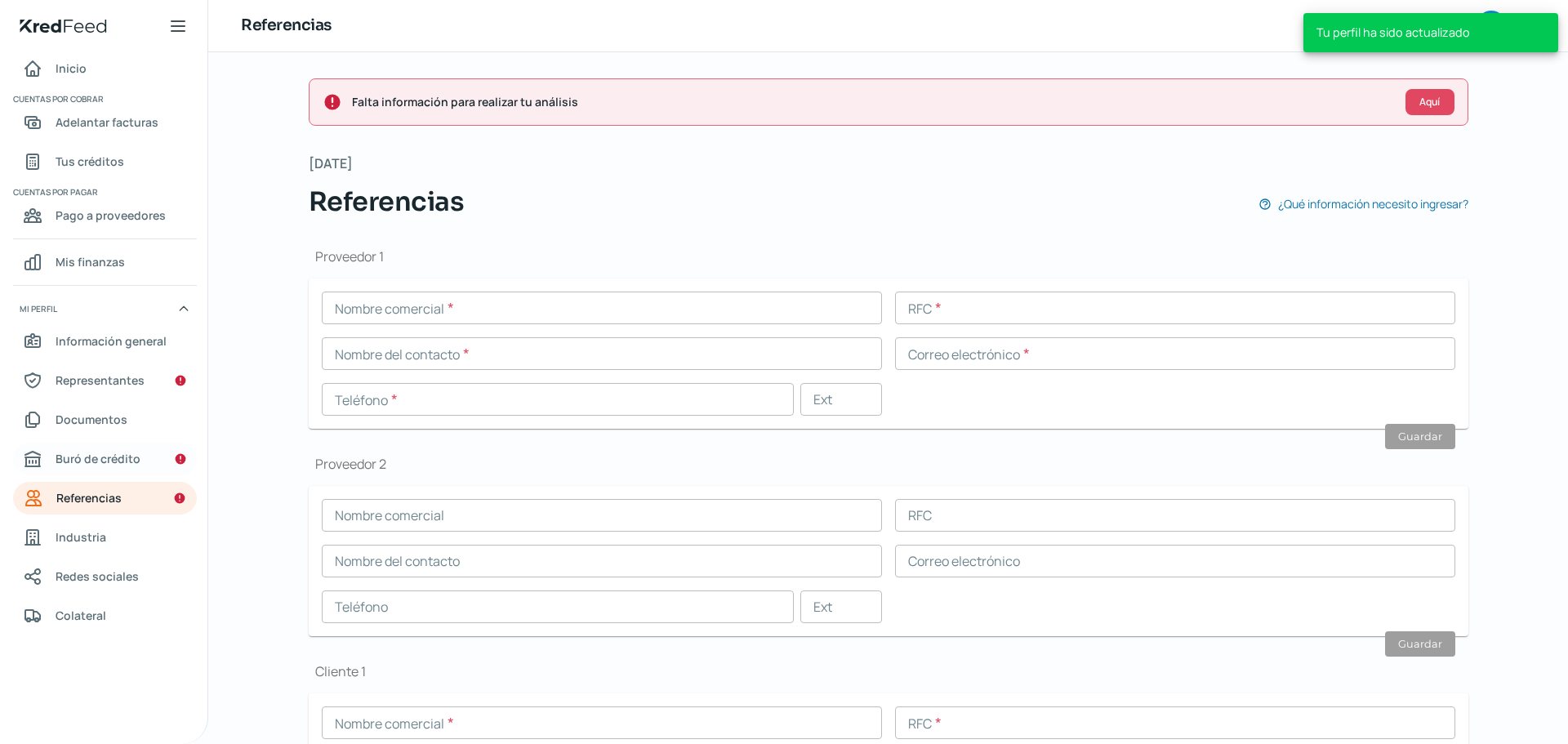
click at [133, 458] on span "Buró de crédito" at bounding box center [98, 458] width 85 height 21
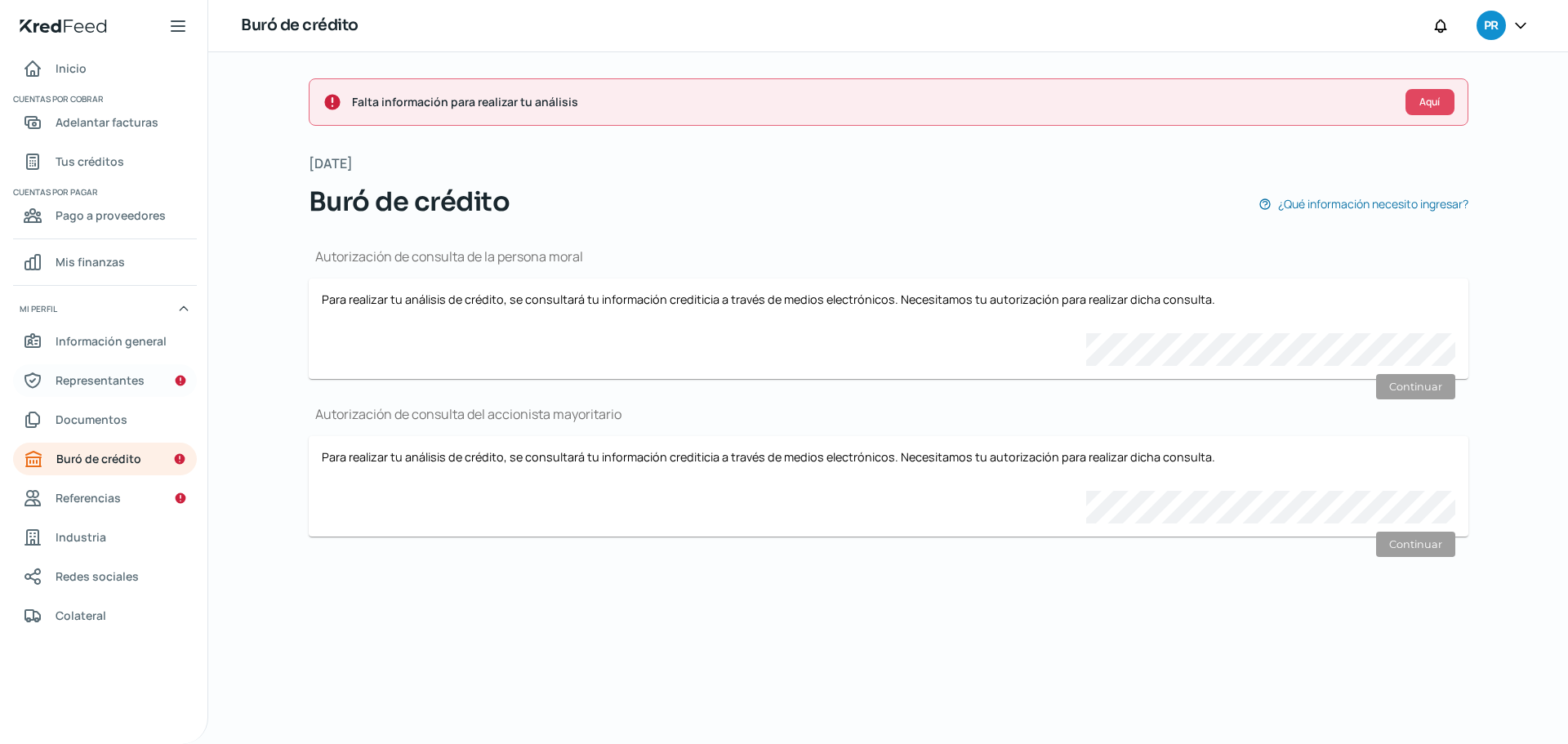
click at [133, 380] on span "Representantes" at bounding box center [100, 380] width 89 height 21
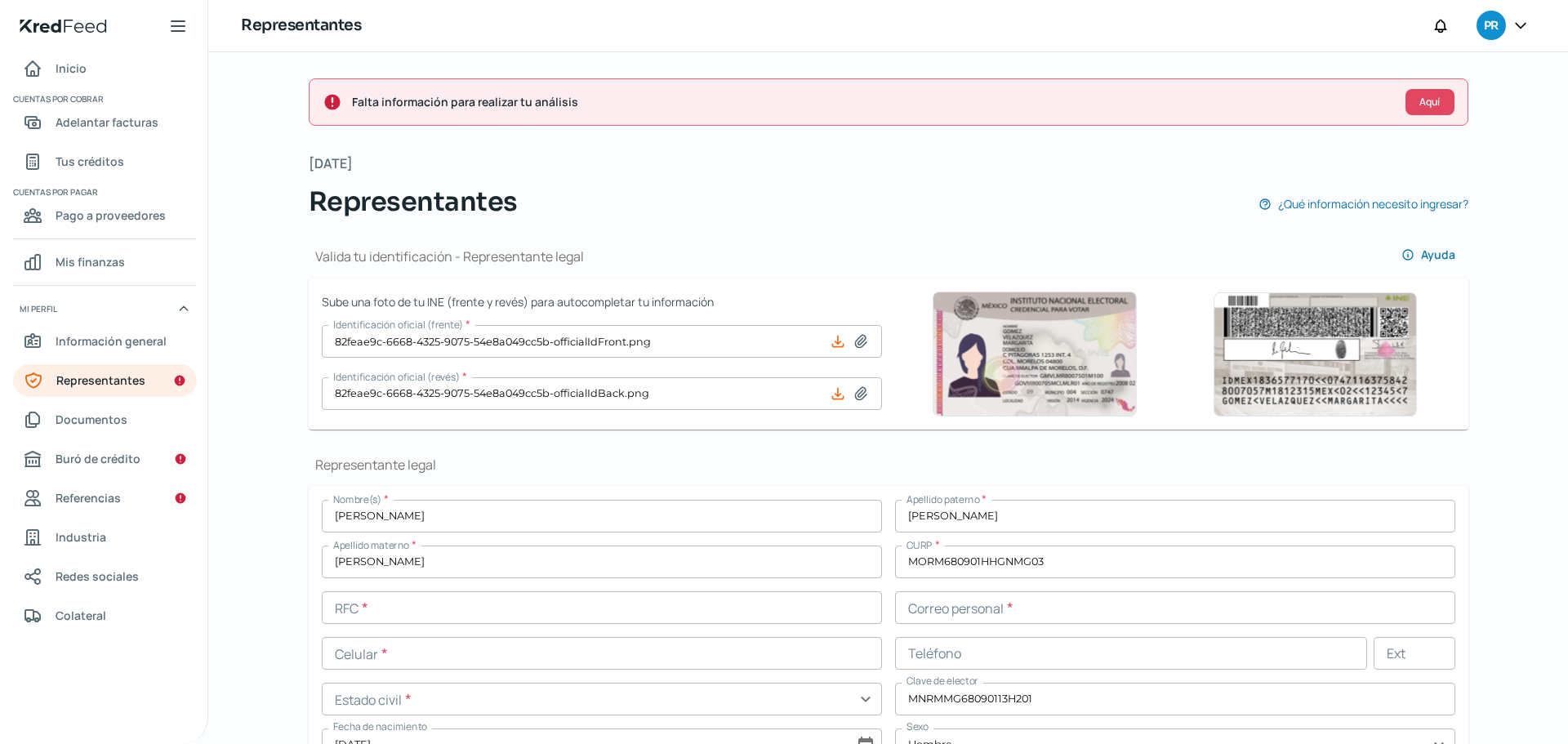
scroll to position [245, 0]
